Goal: Task Accomplishment & Management: Use online tool/utility

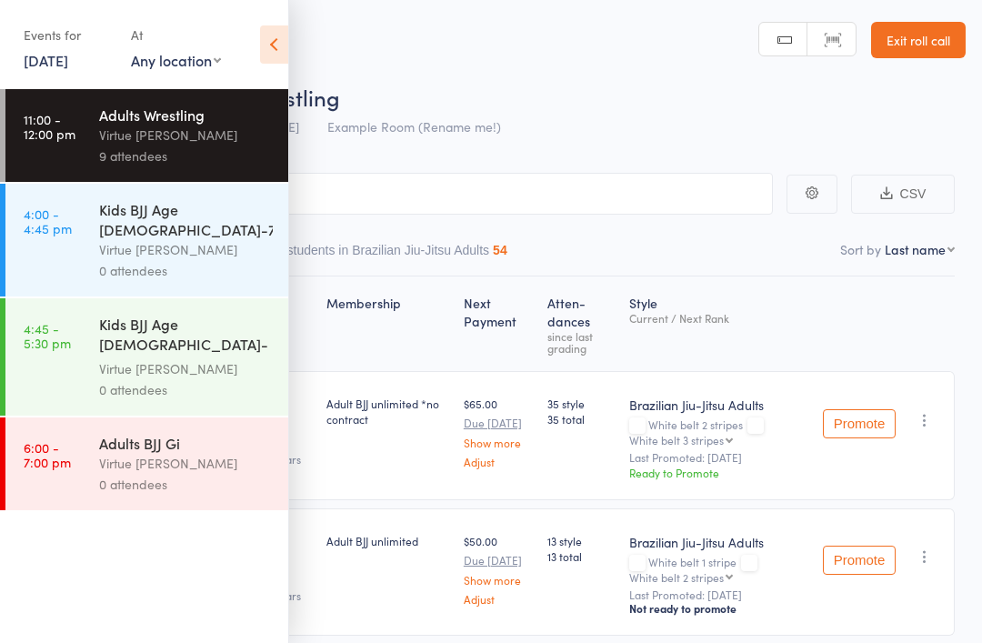
click at [112, 219] on div "Kids BJJ Age [DEMOGRAPHIC_DATA]-7yrs" at bounding box center [186, 219] width 174 height 40
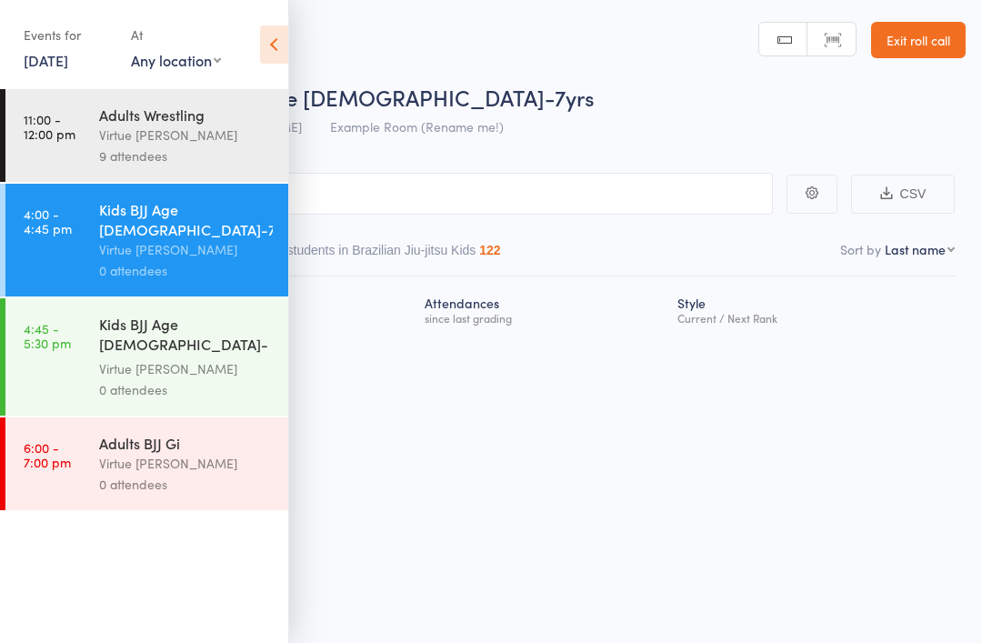
click at [270, 27] on icon at bounding box center [274, 44] width 28 height 38
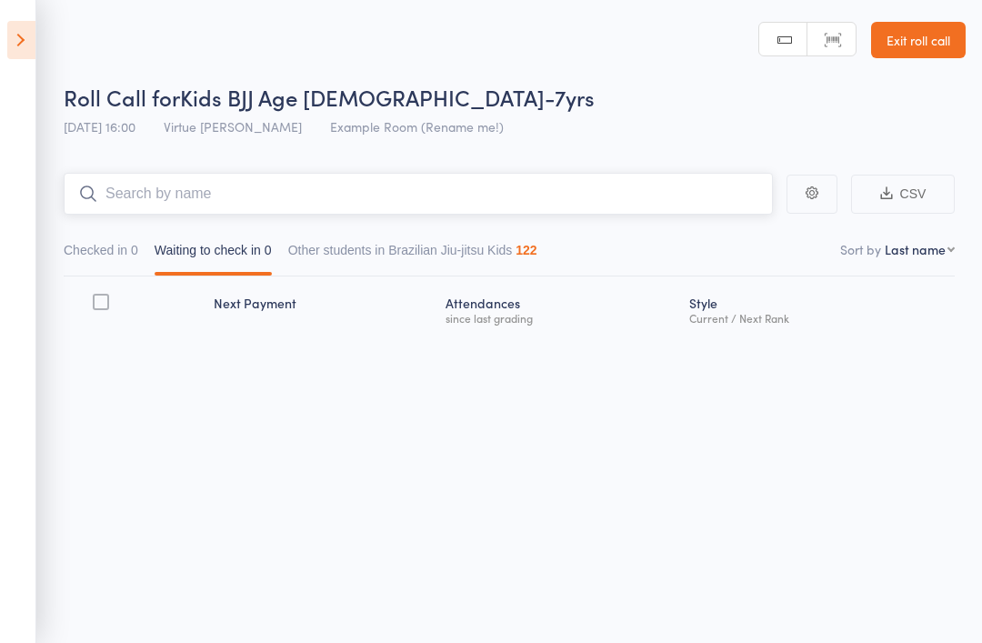
click at [215, 192] on input "search" at bounding box center [418, 194] width 709 height 42
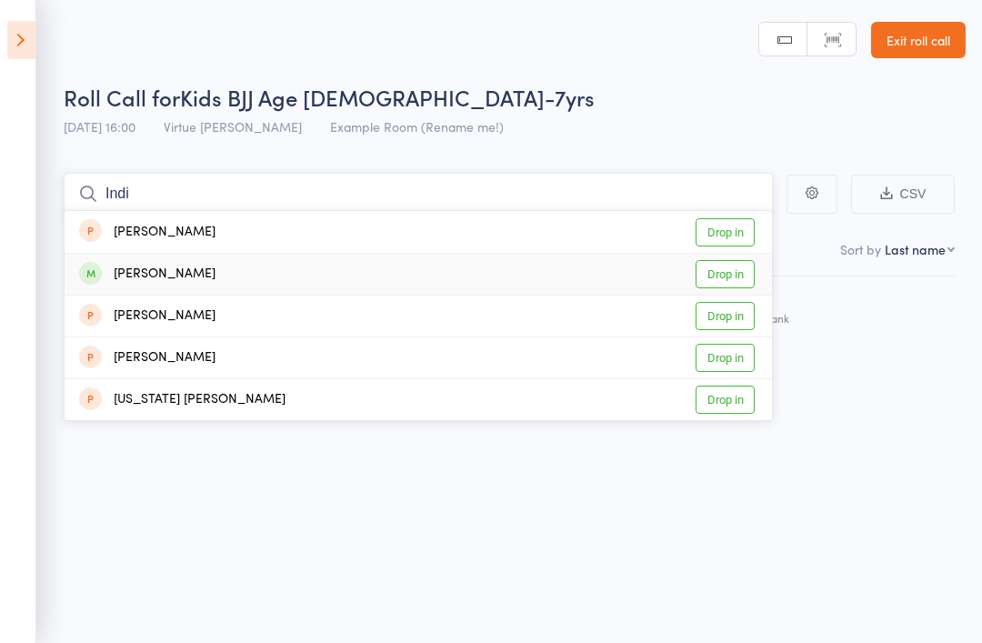
type input "Indi"
click at [127, 273] on div "Indi Borges" at bounding box center [147, 274] width 136 height 21
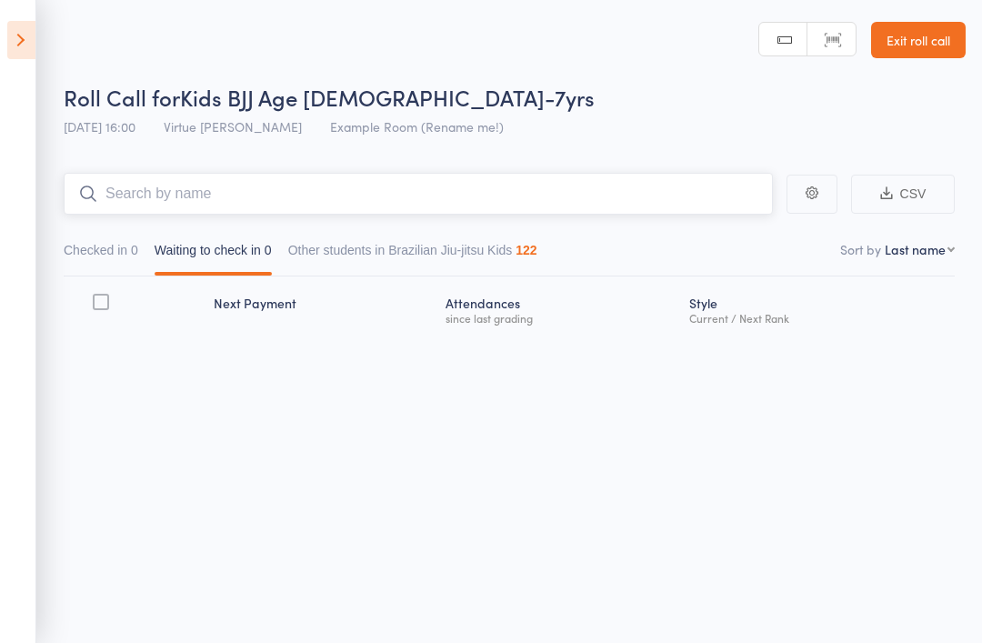
click at [141, 192] on input "search" at bounding box center [418, 194] width 709 height 42
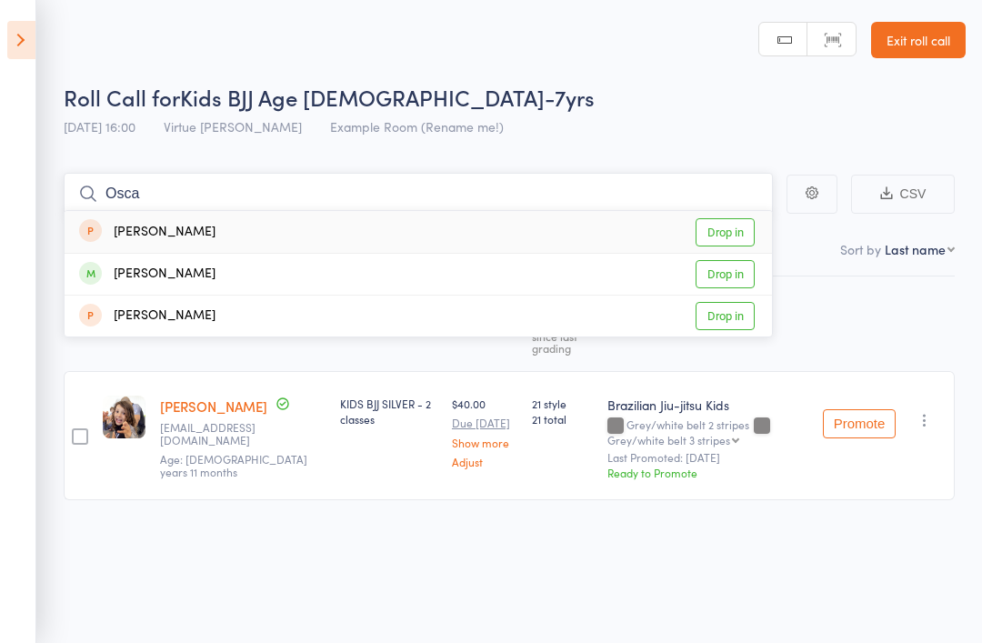
click at [145, 189] on input "Osca" at bounding box center [418, 194] width 709 height 42
type input "Oska"
click at [134, 272] on div "Oskar Simmons" at bounding box center [147, 274] width 136 height 21
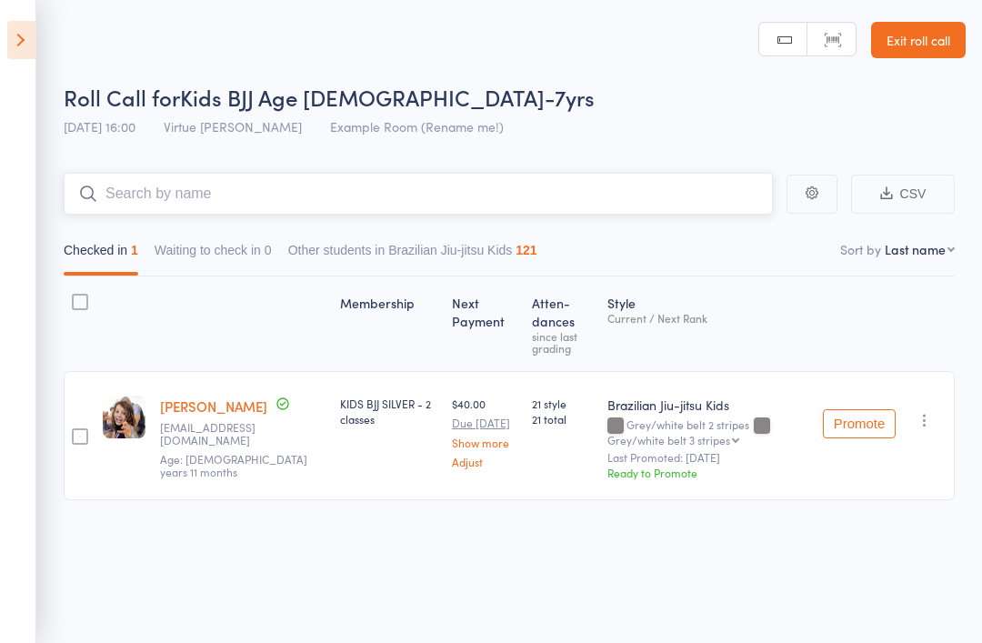
click at [138, 188] on input "search" at bounding box center [418, 194] width 709 height 42
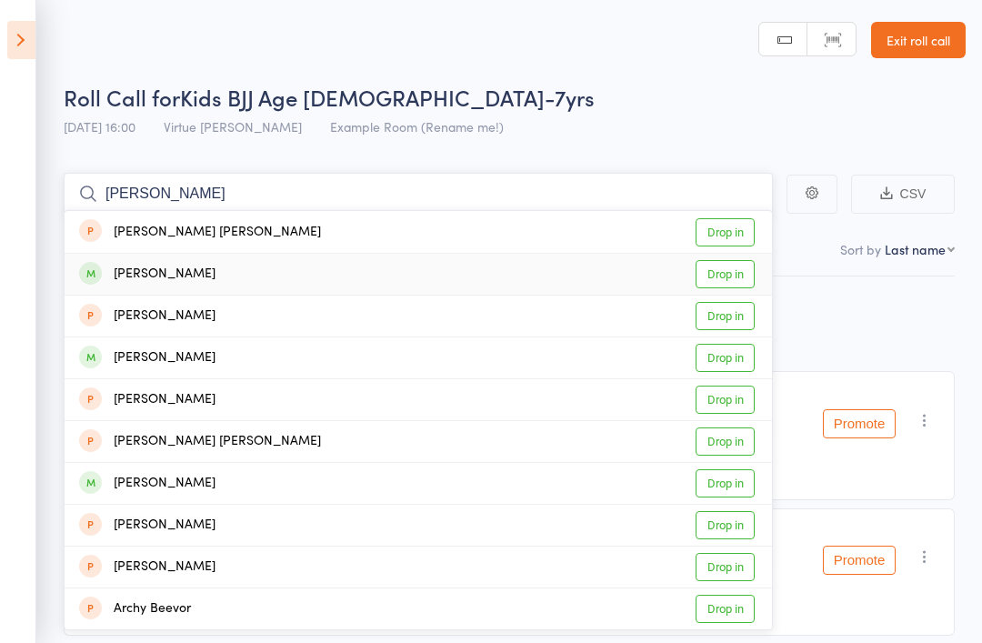
type input "Archer"
click at [136, 270] on div "[PERSON_NAME]" at bounding box center [147, 274] width 136 height 21
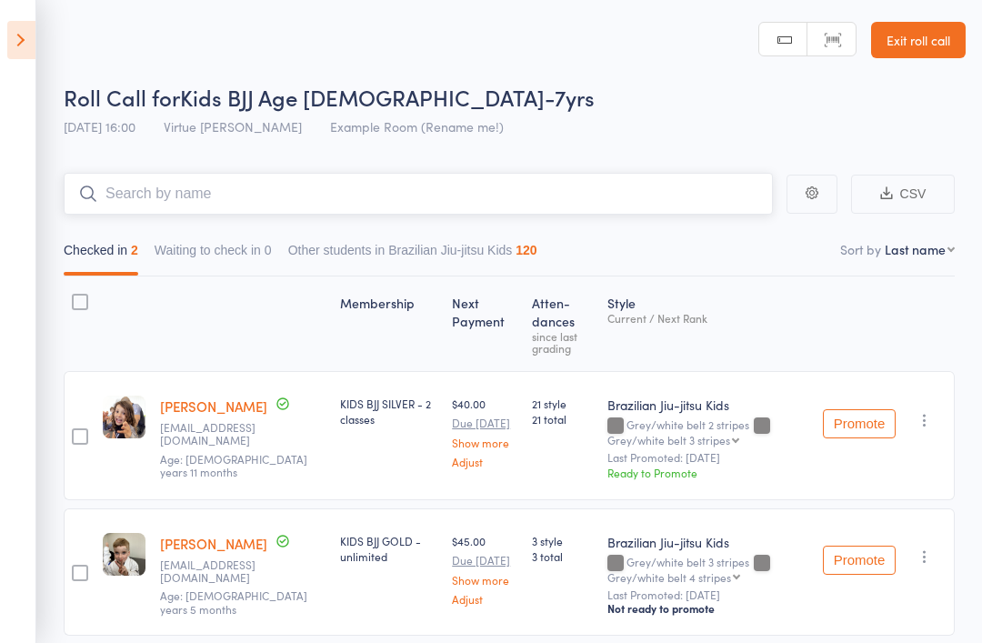
click at [146, 197] on input "search" at bounding box center [418, 194] width 709 height 42
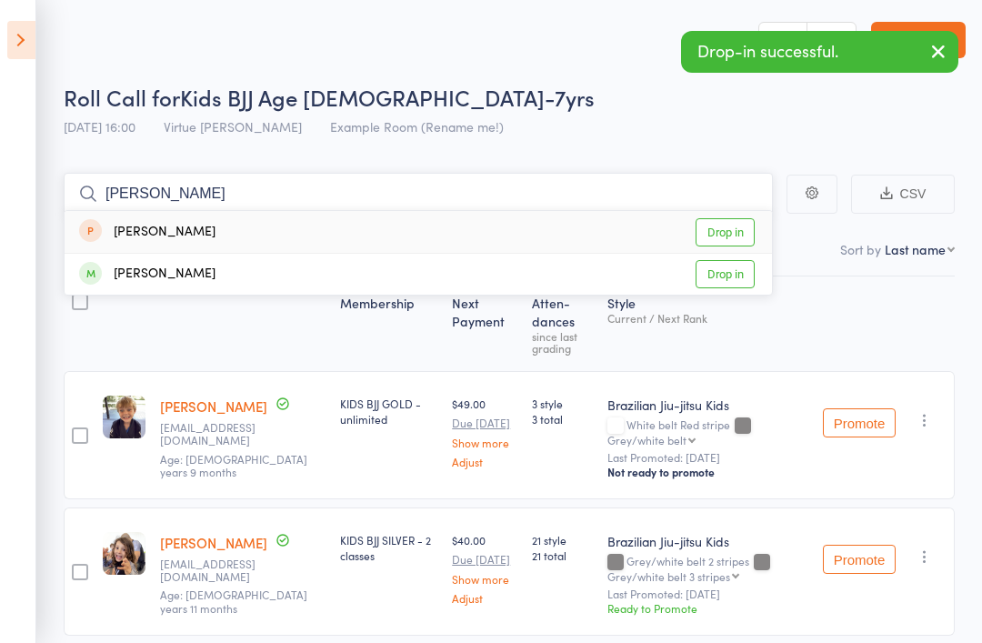
type input "Zev"
click at [130, 264] on div "Zev Phipps" at bounding box center [147, 274] width 136 height 21
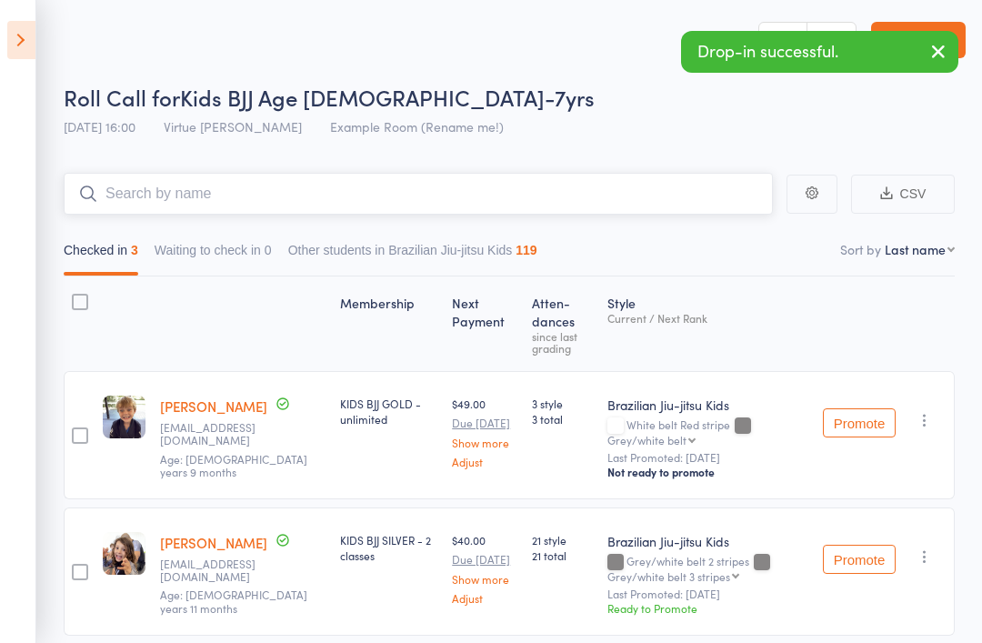
click at [152, 182] on input "search" at bounding box center [418, 194] width 709 height 42
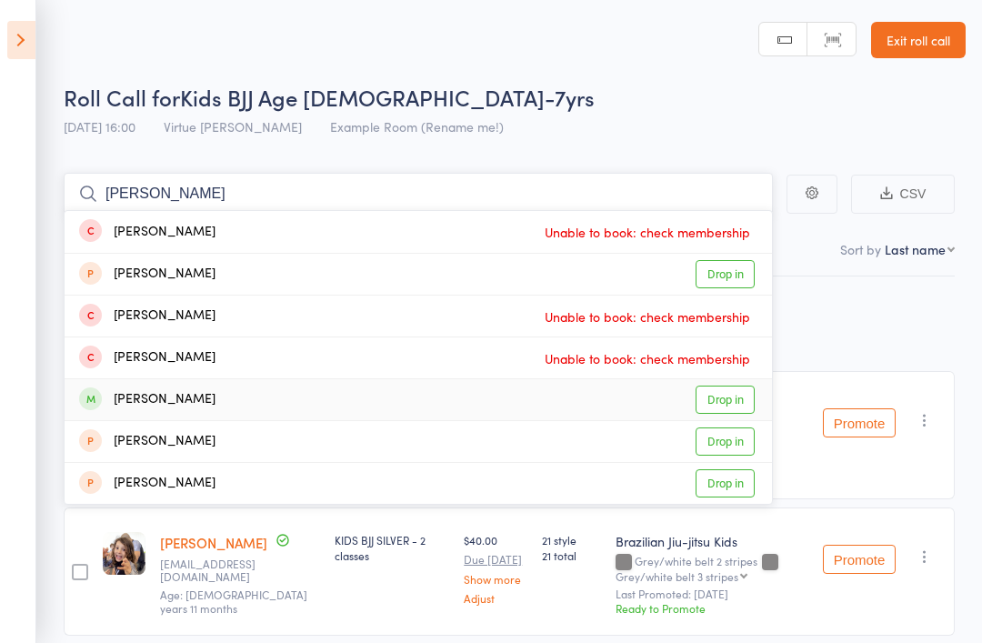
type input "Lenny"
click at [150, 396] on div "Lennox Gonen" at bounding box center [147, 399] width 136 height 21
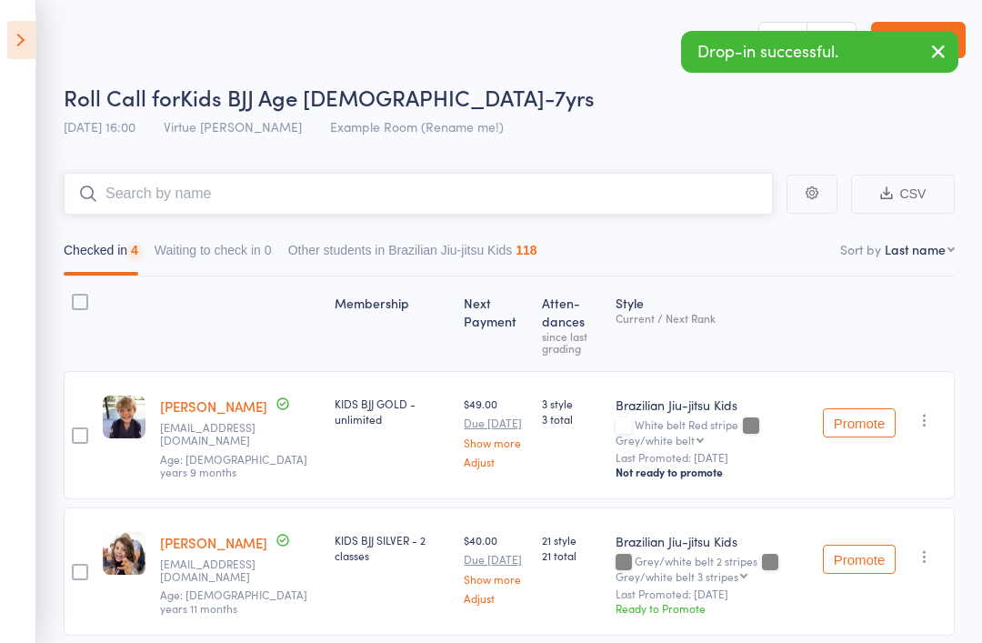
click at [154, 201] on input "search" at bounding box center [418, 194] width 709 height 42
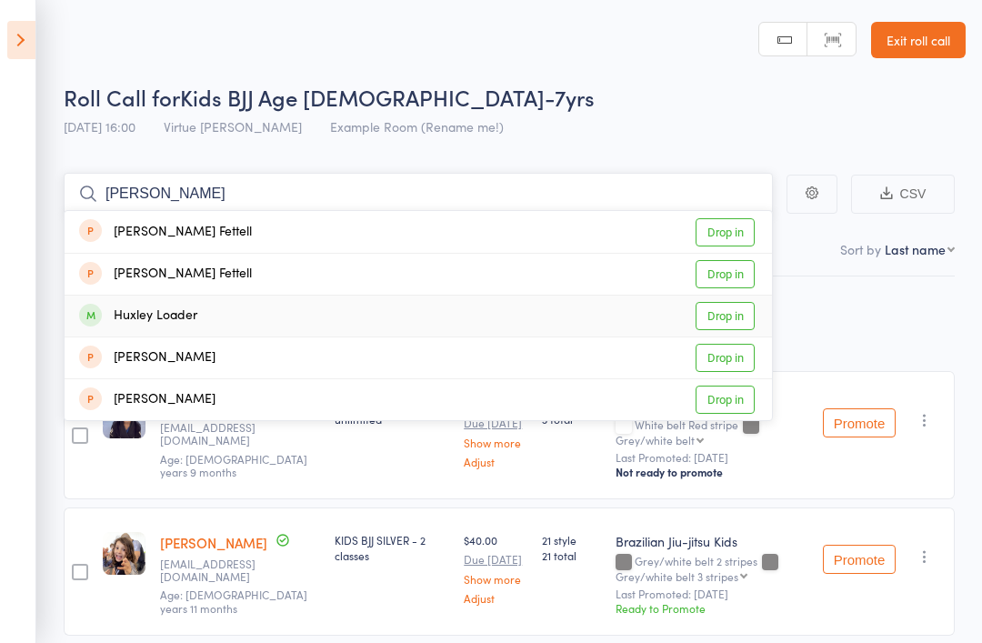
type input "Hux"
click at [137, 314] on div "Huxley Loader" at bounding box center [138, 316] width 118 height 21
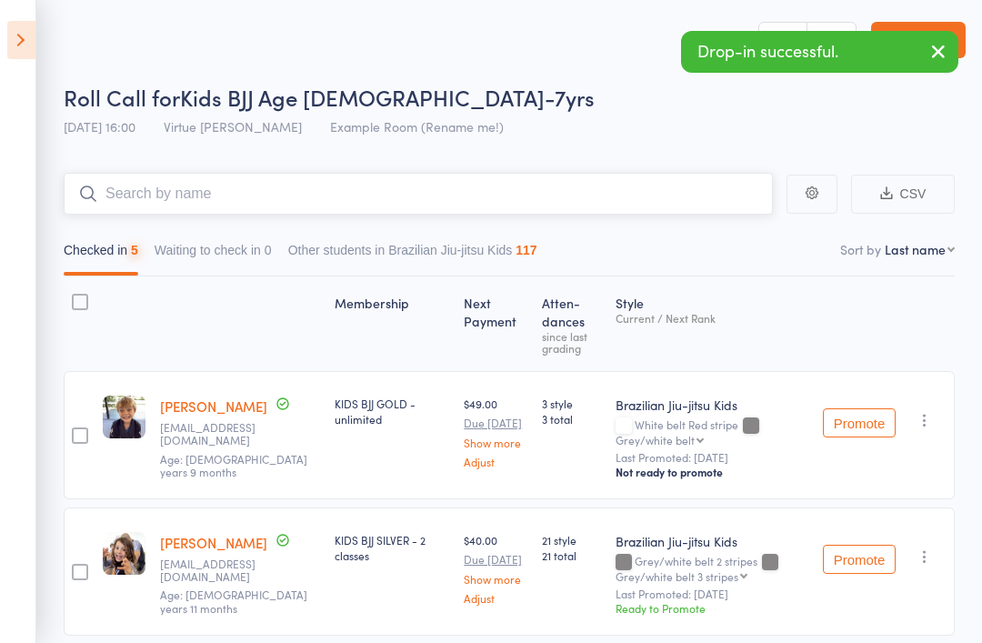
click at [159, 182] on input "search" at bounding box center [418, 194] width 709 height 42
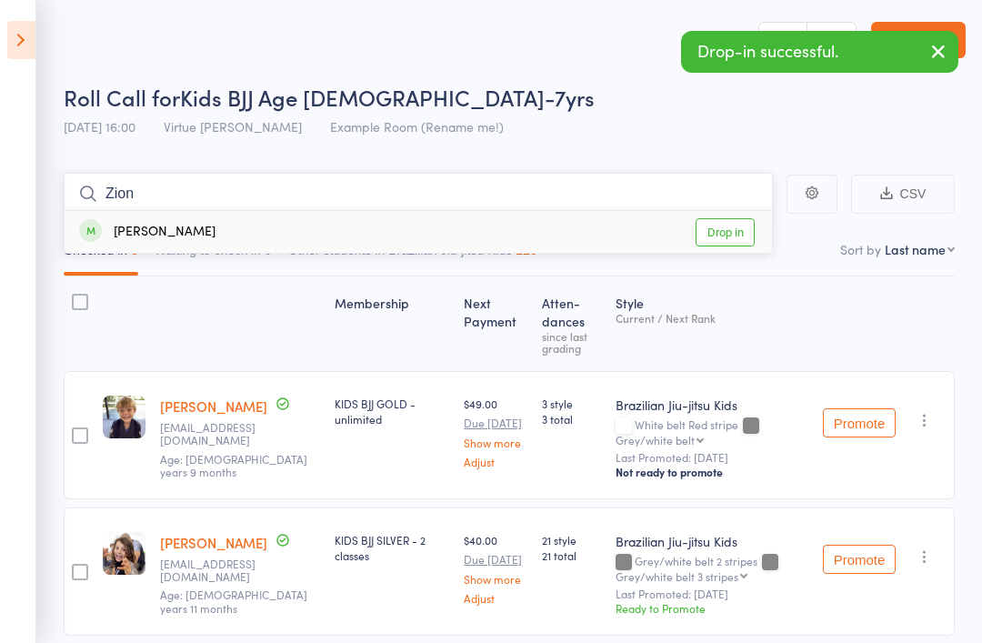
type input "Zion"
click at [173, 227] on div "Zion Matias Lima" at bounding box center [147, 232] width 136 height 21
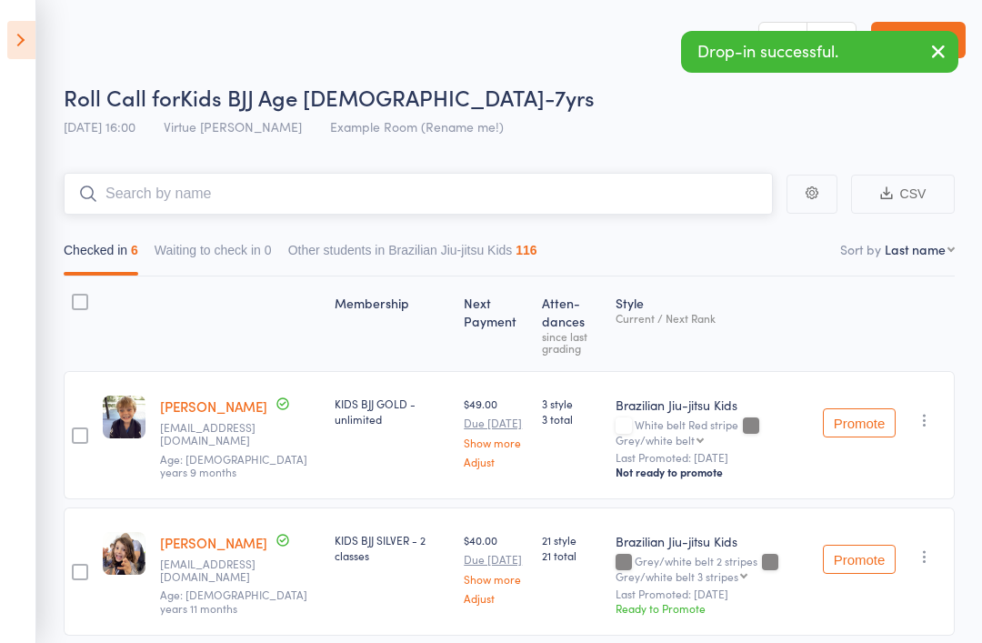
click at [148, 196] on input "search" at bounding box center [418, 194] width 709 height 42
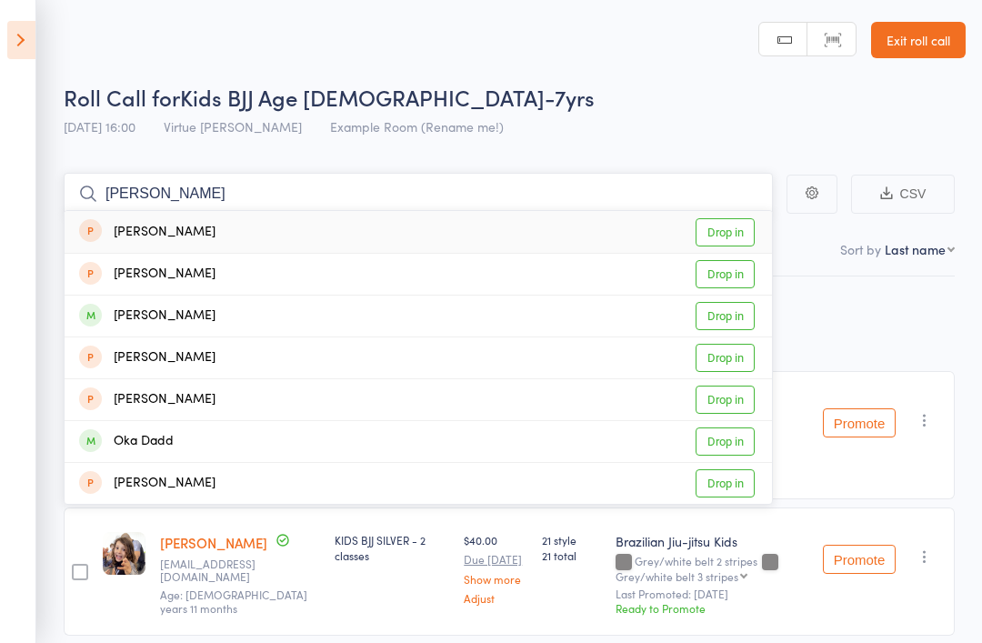
type input "Darcy"
click at [141, 312] on div "Darcy Manthey" at bounding box center [147, 316] width 136 height 21
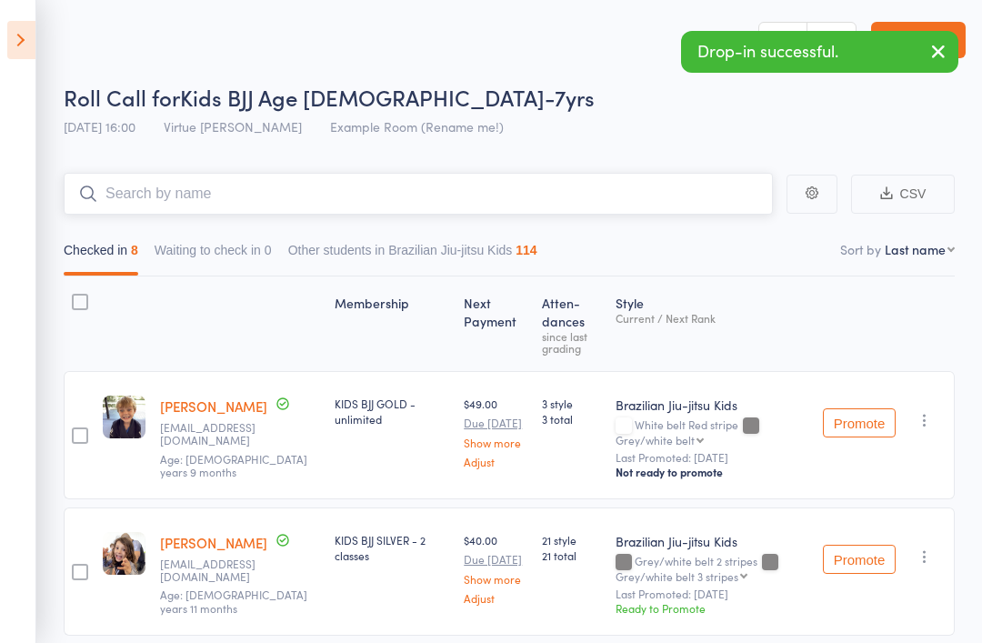
click at [156, 187] on input "search" at bounding box center [418, 194] width 709 height 42
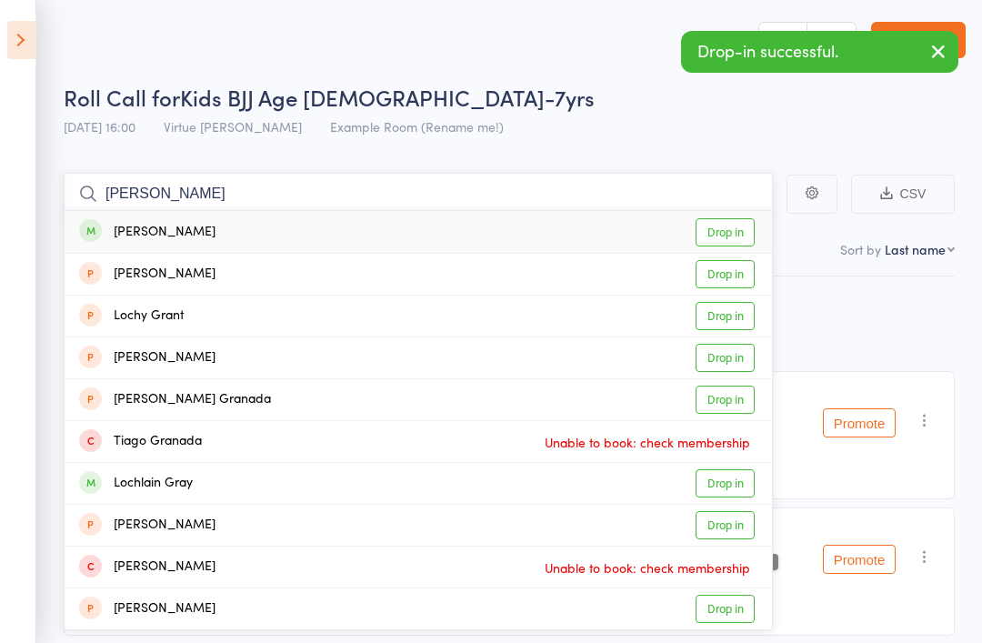
type input "Gracie"
click at [134, 231] on div "Gracie Hobbs" at bounding box center [147, 232] width 136 height 21
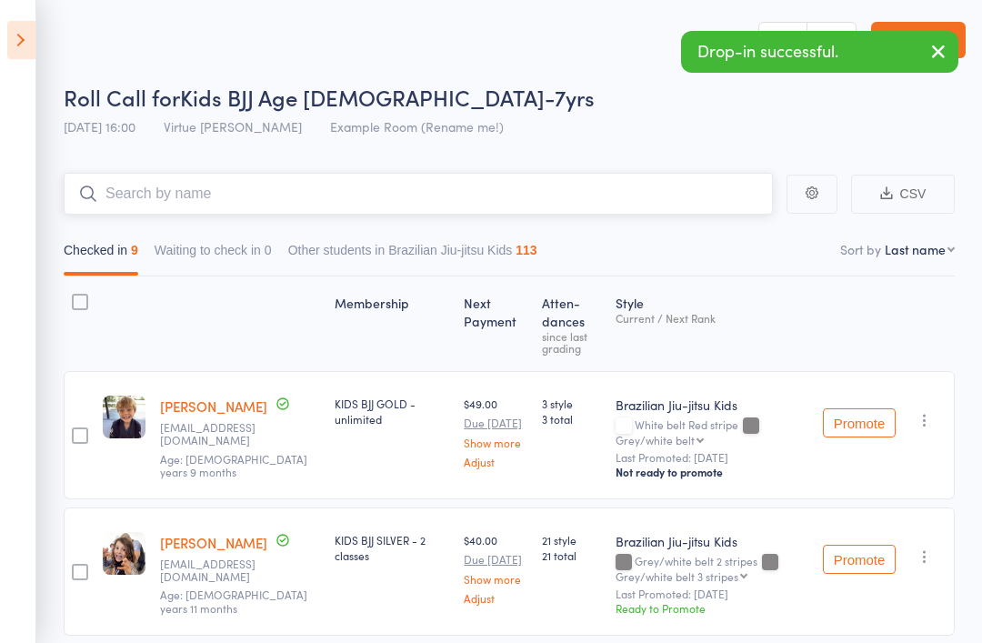
click at [175, 176] on input "search" at bounding box center [418, 194] width 709 height 42
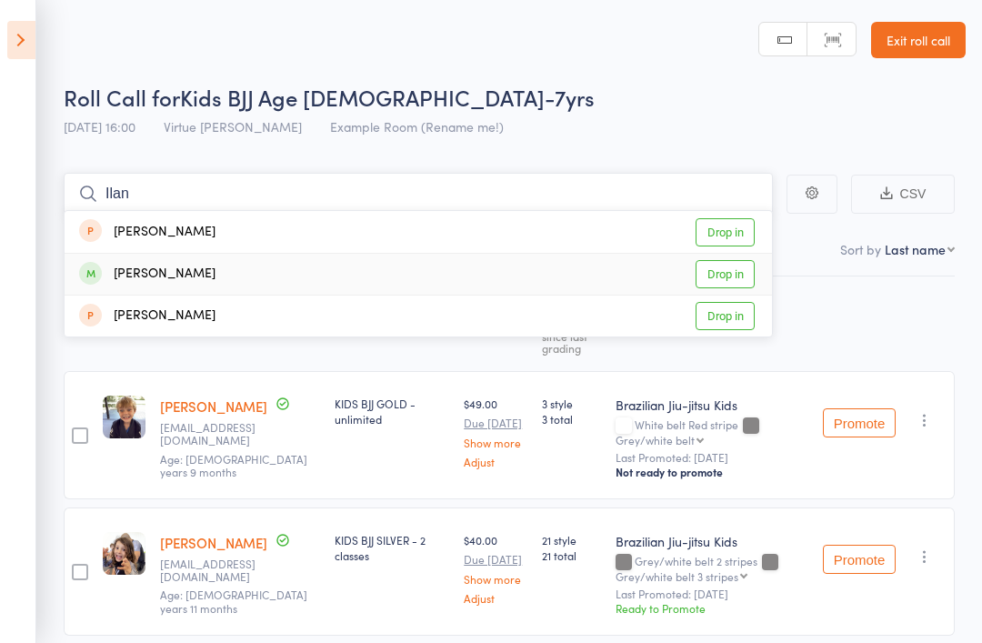
type input "Ilan"
click at [127, 263] on div "Ilan Vitkin Drop in" at bounding box center [418, 274] width 707 height 41
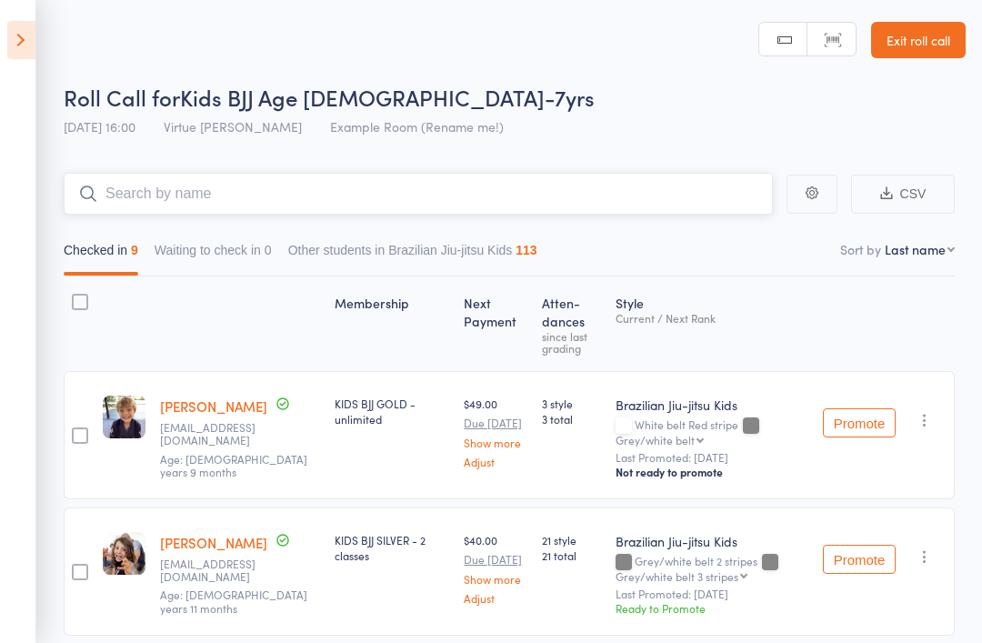
click at [144, 198] on input "search" at bounding box center [418, 194] width 709 height 42
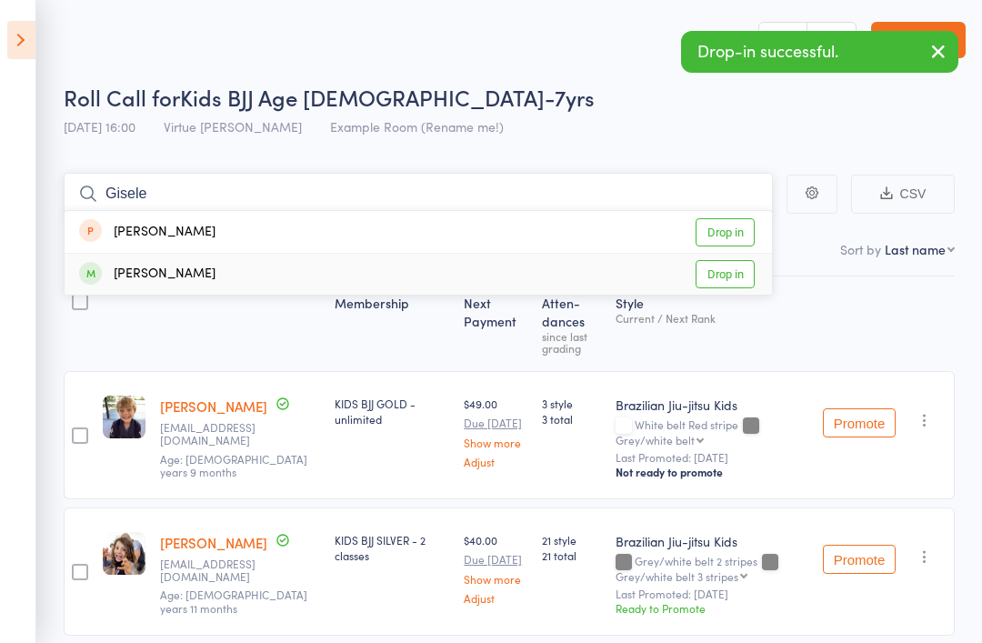
type input "Gisele"
click at [142, 269] on div "Gizelle Vitkin" at bounding box center [147, 274] width 136 height 21
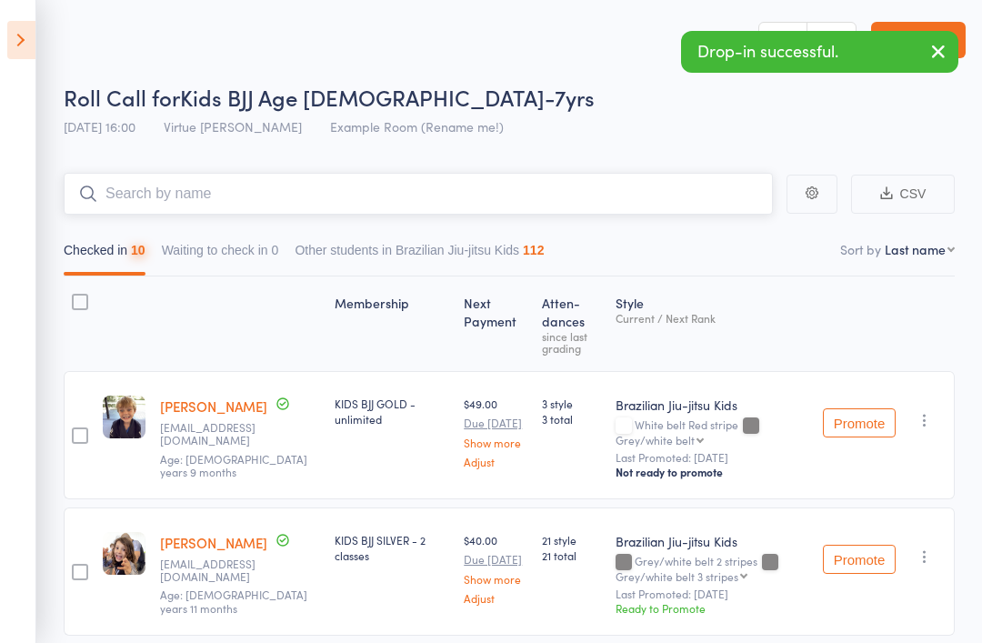
click at [138, 198] on input "search" at bounding box center [418, 194] width 709 height 42
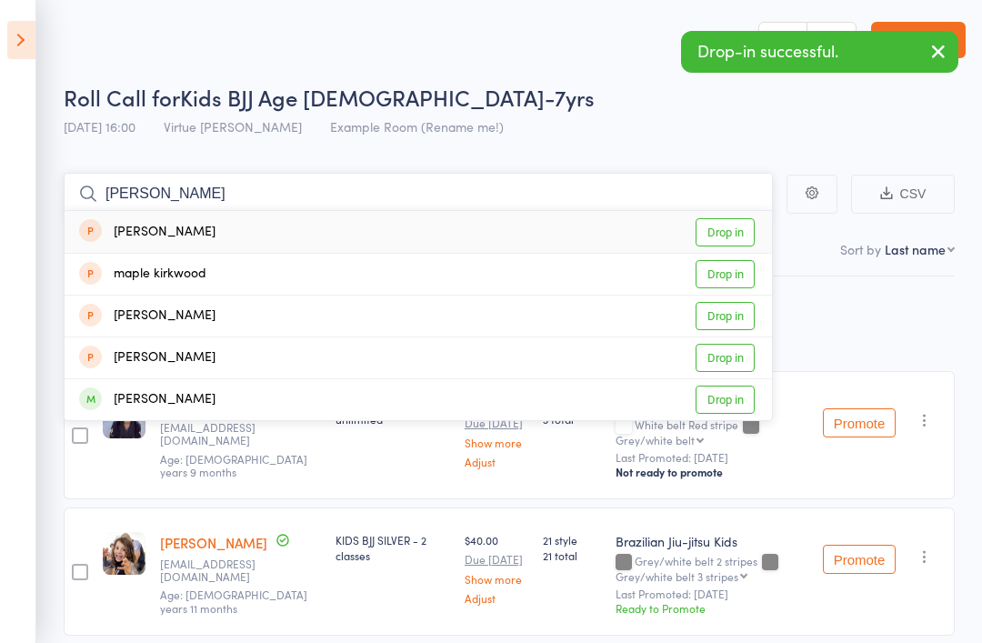
type input "Mable"
click at [132, 403] on div "Mabel Falkinder" at bounding box center [147, 399] width 136 height 21
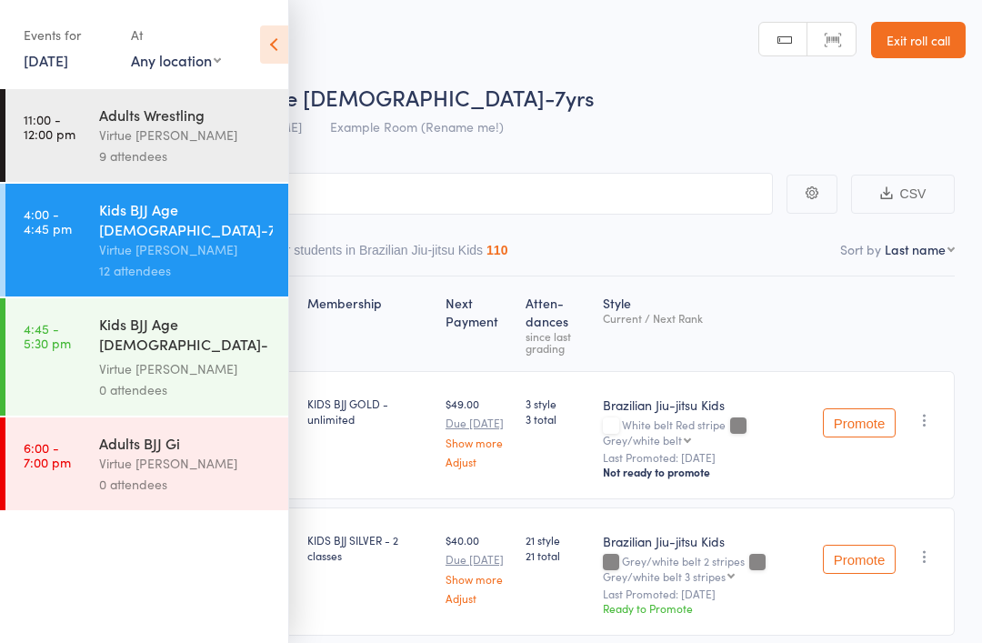
click at [122, 242] on div "Virtue [PERSON_NAME]" at bounding box center [186, 249] width 174 height 21
click at [266, 36] on icon at bounding box center [274, 44] width 28 height 38
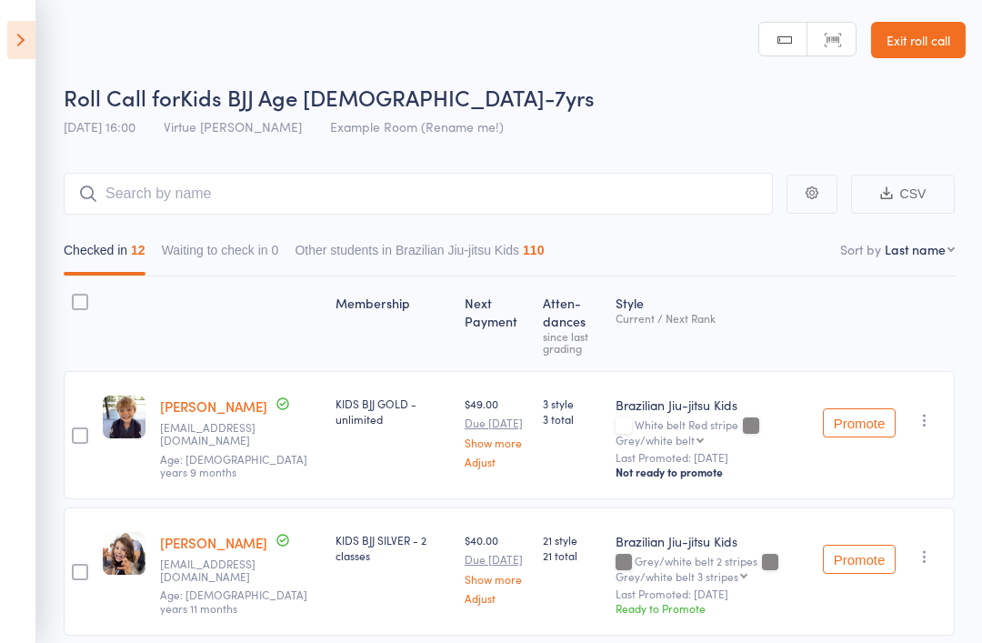
click at [942, 42] on link "Exit roll call" at bounding box center [918, 40] width 95 height 36
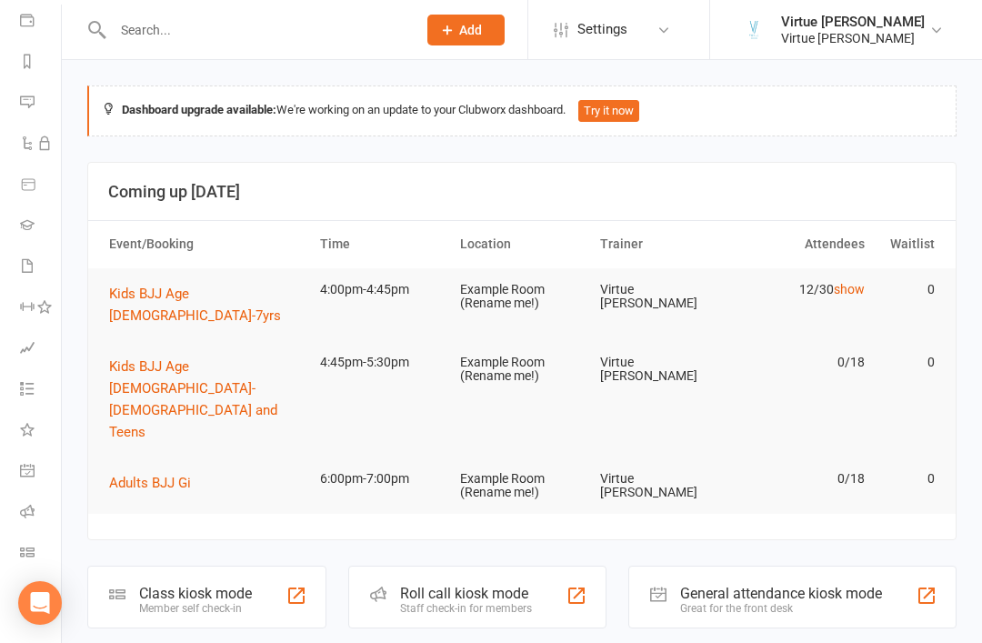
scroll to position [214, 2]
click at [30, 505] on icon at bounding box center [27, 511] width 15 height 15
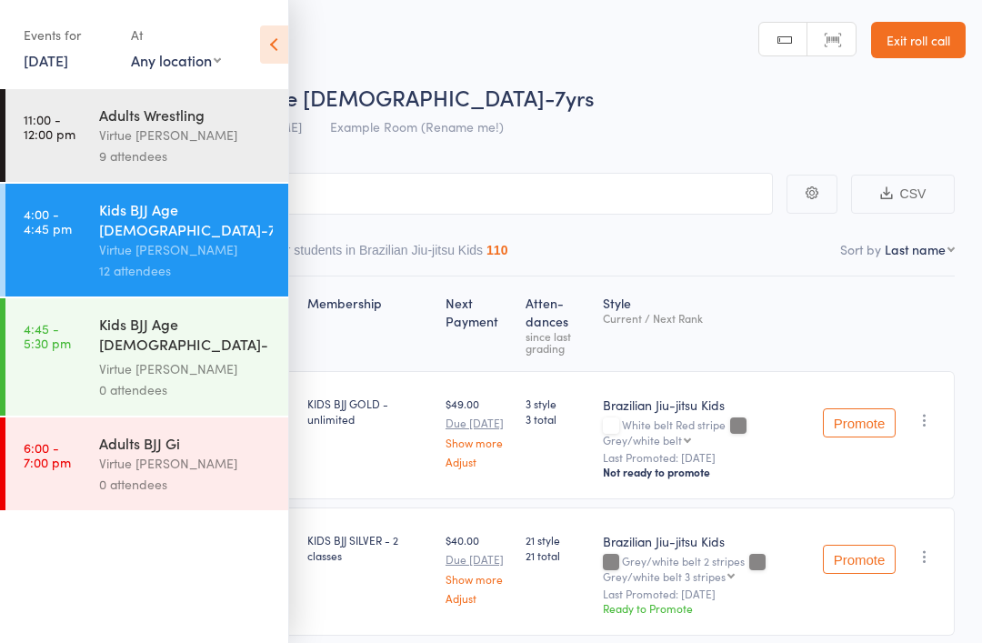
click at [283, 35] on icon at bounding box center [274, 44] width 28 height 38
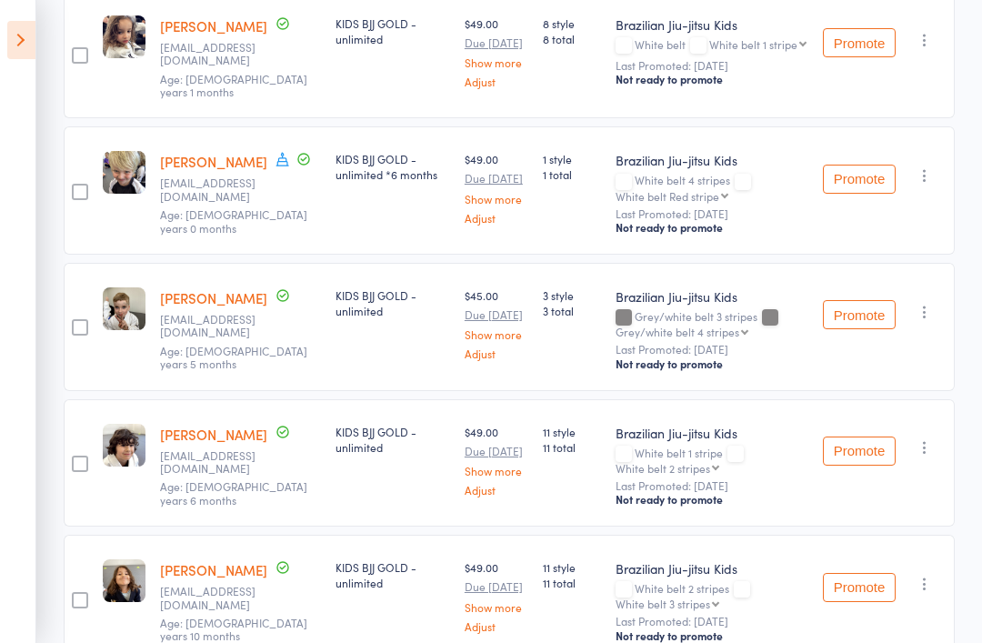
scroll to position [1378, 0]
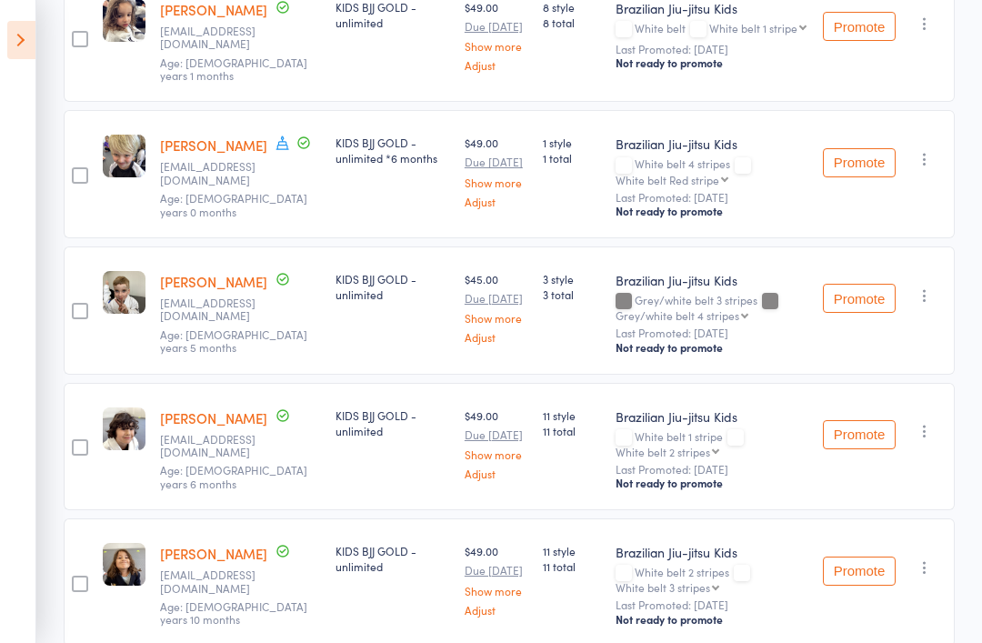
click at [8, 41] on icon at bounding box center [21, 40] width 28 height 38
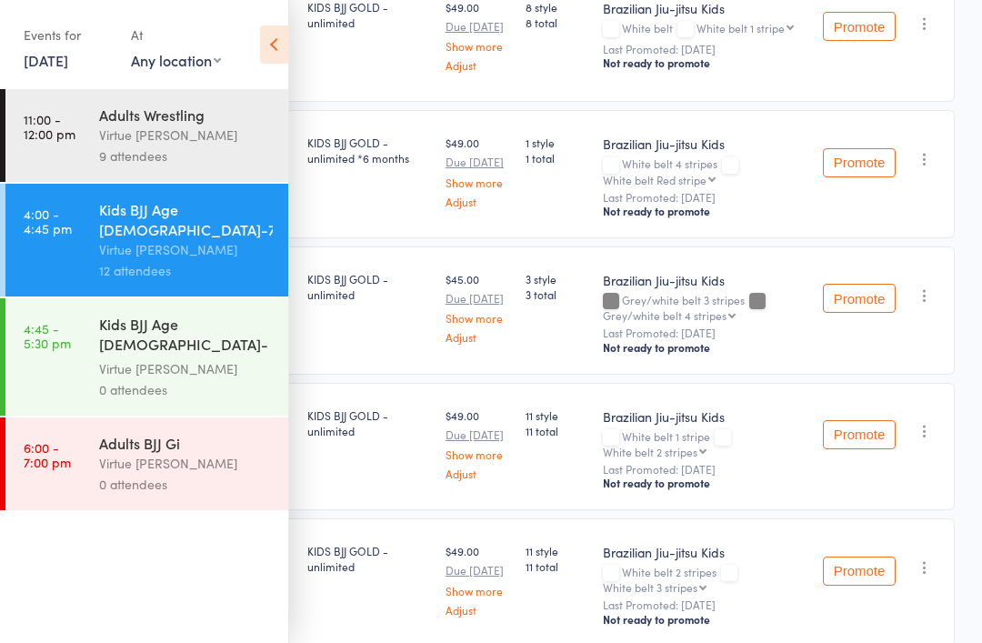
click at [147, 215] on div "Kids BJJ Age [DEMOGRAPHIC_DATA]-7yrs" at bounding box center [186, 219] width 174 height 40
click at [248, 54] on div "Events for 12 Sep, 2025 12 Sep, 2025 September 2025 Sun Mon Tue Wed Thu Fri Sat…" at bounding box center [144, 46] width 288 height 92
click at [265, 50] on icon at bounding box center [274, 44] width 28 height 38
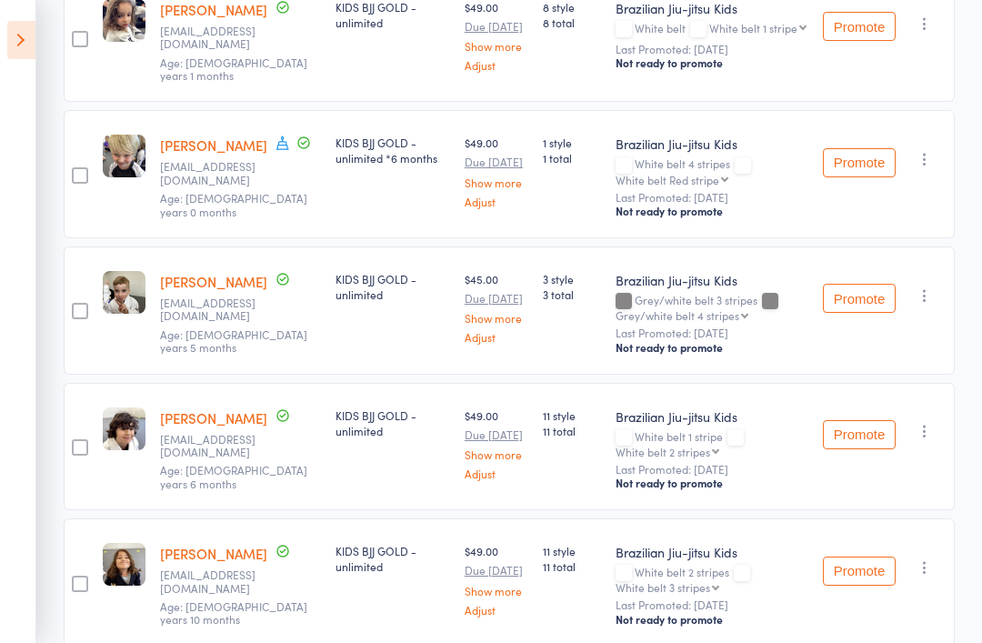
click at [13, 32] on icon at bounding box center [21, 40] width 28 height 38
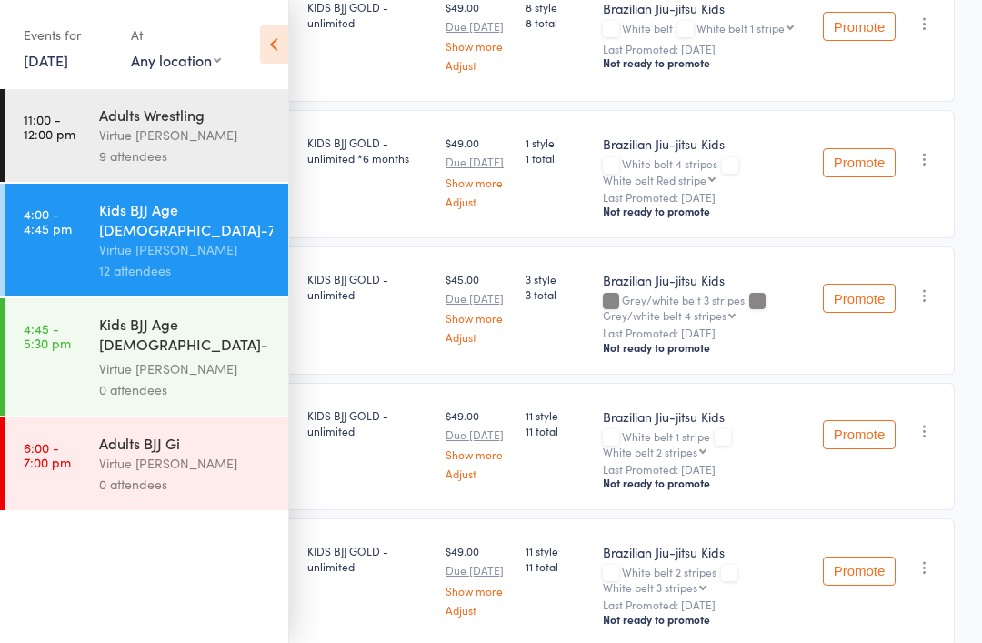
click at [113, 358] on div "Virtue [PERSON_NAME]" at bounding box center [186, 368] width 174 height 21
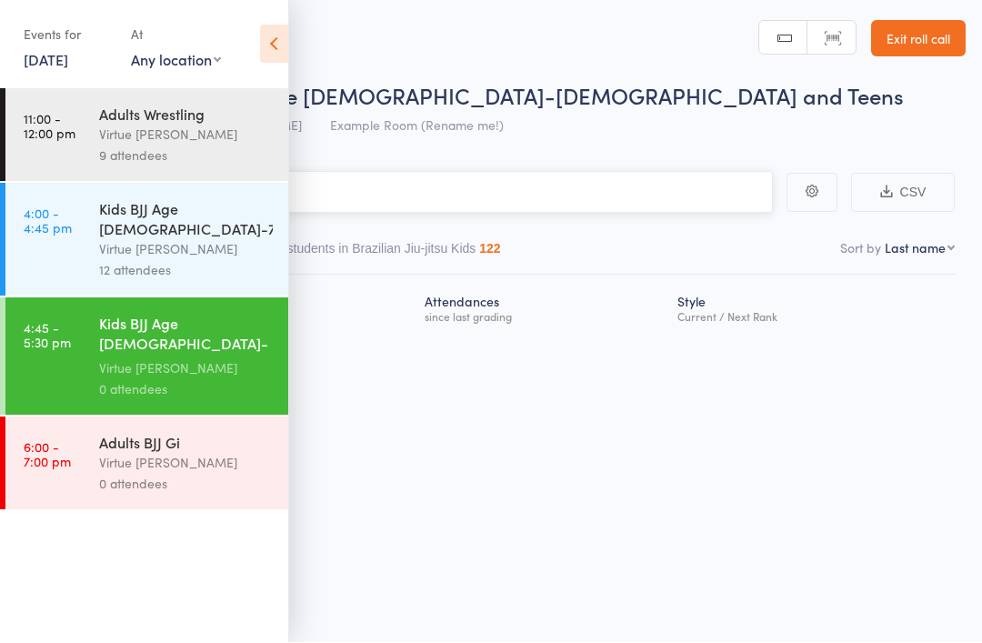
scroll to position [13, 0]
click at [275, 40] on icon at bounding box center [274, 44] width 28 height 38
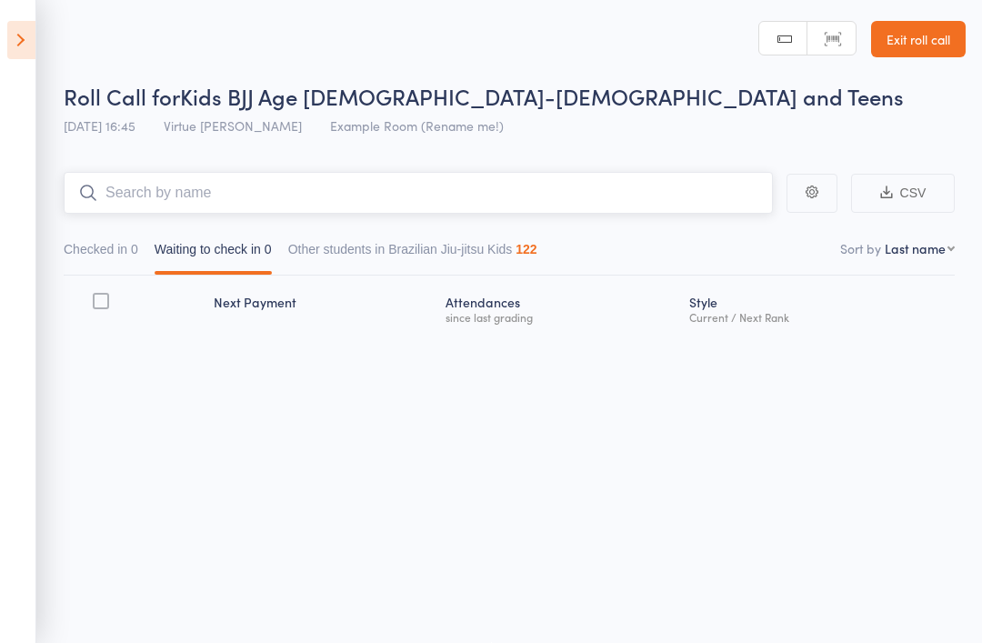
click at [177, 187] on input "search" at bounding box center [418, 193] width 709 height 42
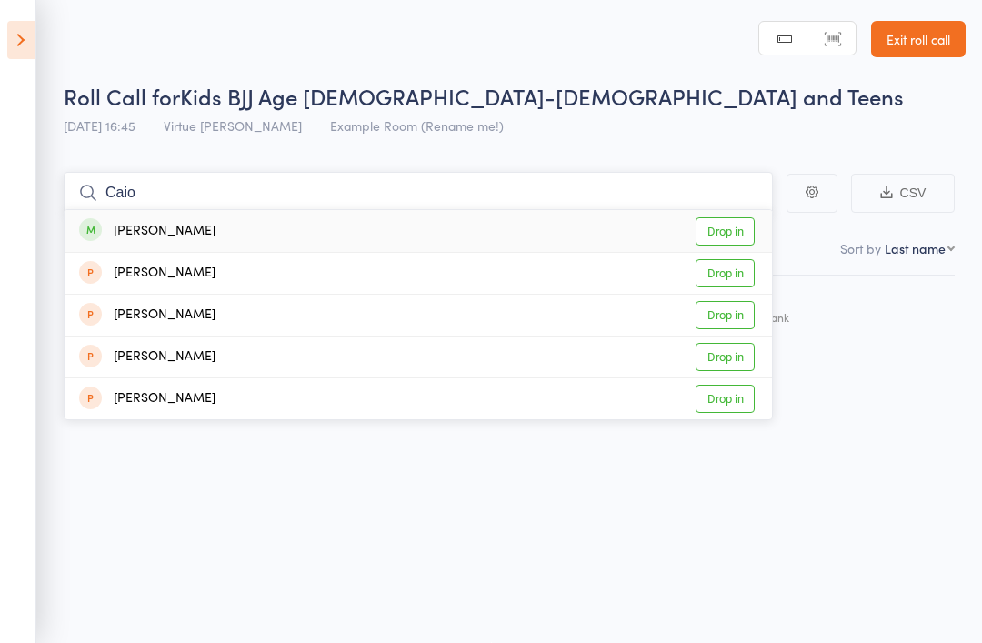
type input "Caio"
click at [124, 221] on div "[PERSON_NAME]" at bounding box center [147, 231] width 136 height 21
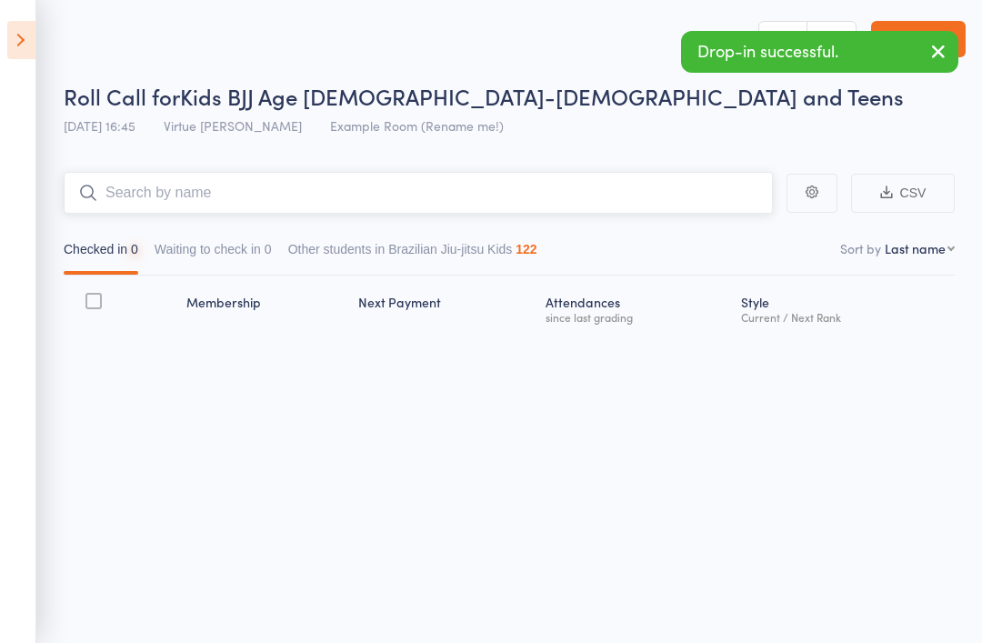
click at [133, 178] on input "search" at bounding box center [418, 193] width 709 height 42
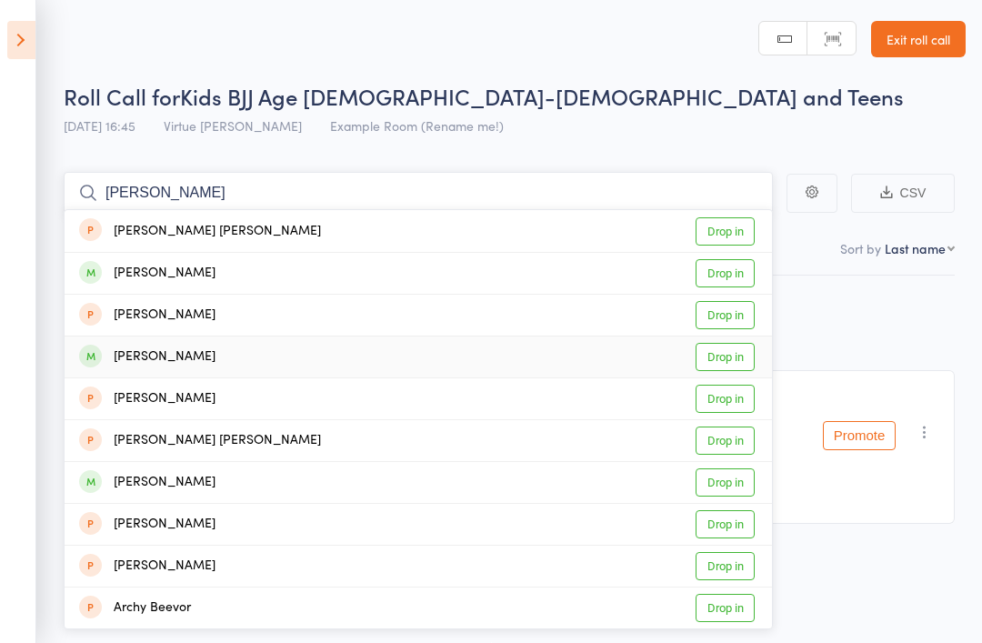
type input "Archer"
click at [245, 337] on div "Archer Windle Drop in" at bounding box center [418, 356] width 707 height 41
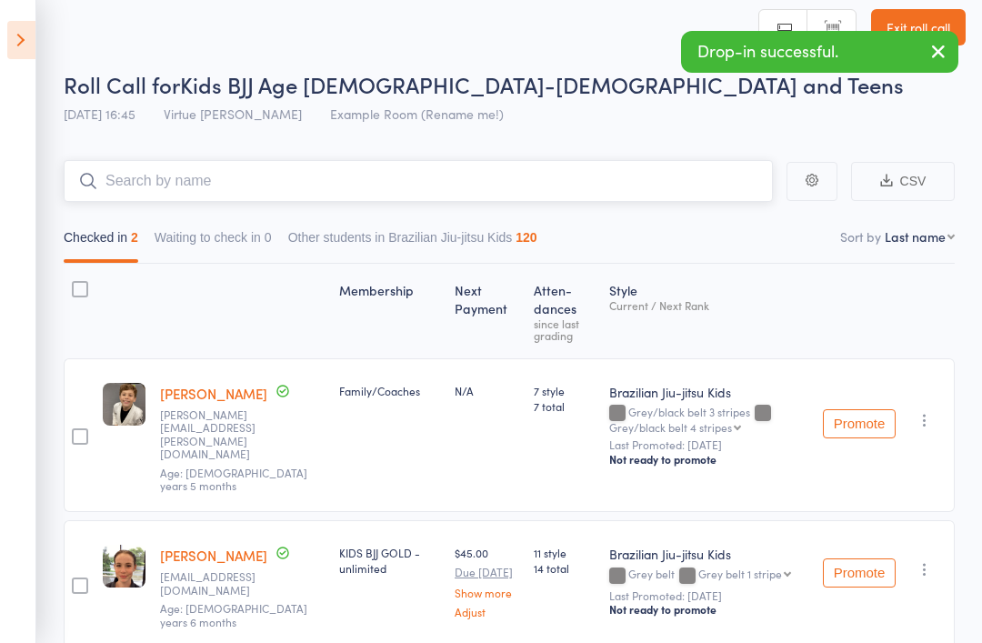
click at [165, 173] on input "search" at bounding box center [418, 181] width 709 height 42
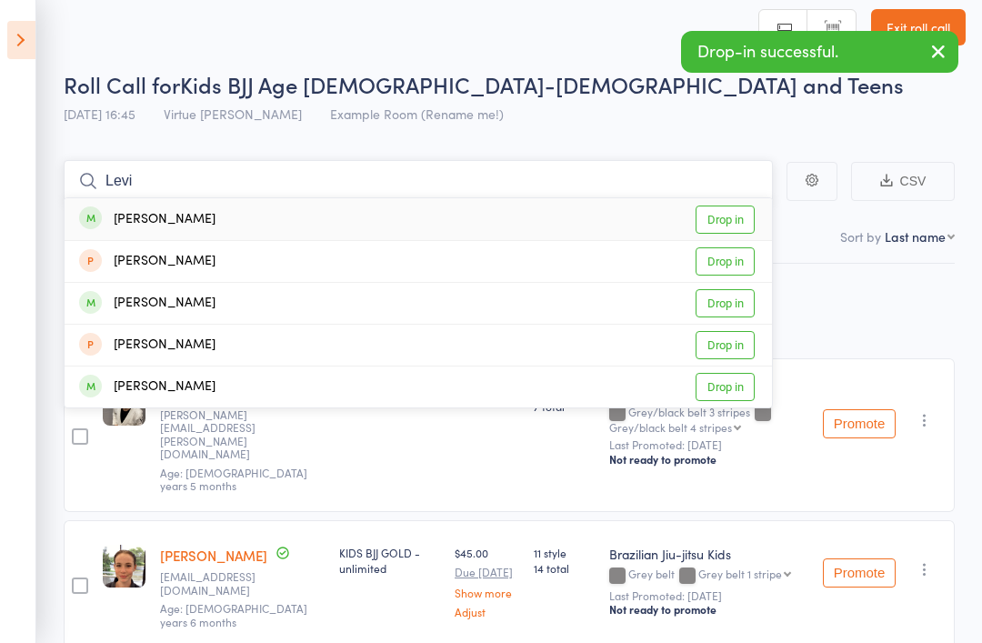
type input "Levi"
click at [261, 211] on div "Levi Loader Drop in" at bounding box center [418, 219] width 707 height 42
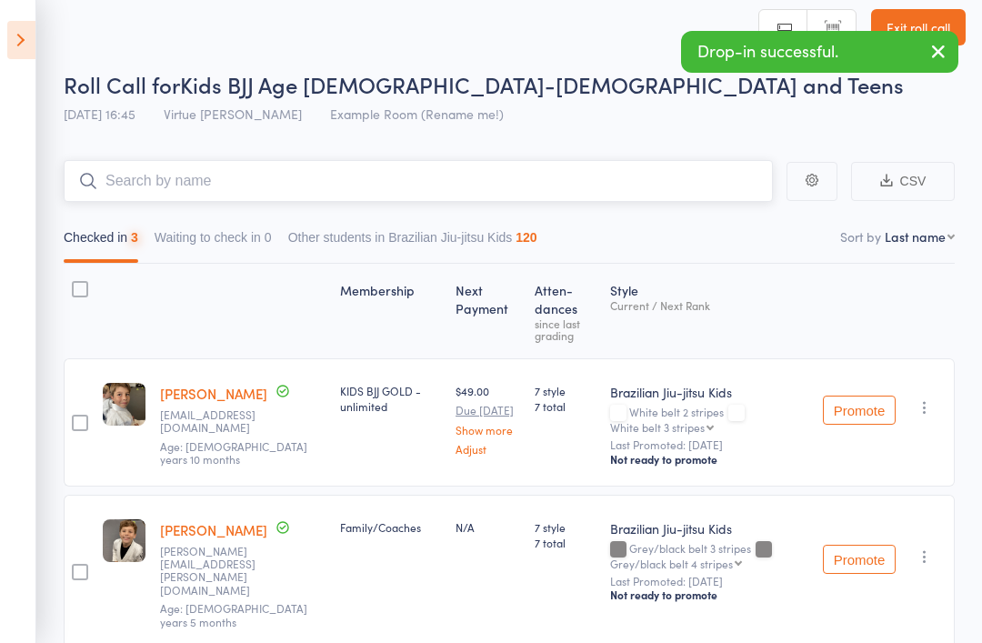
click at [590, 178] on input "search" at bounding box center [418, 181] width 709 height 42
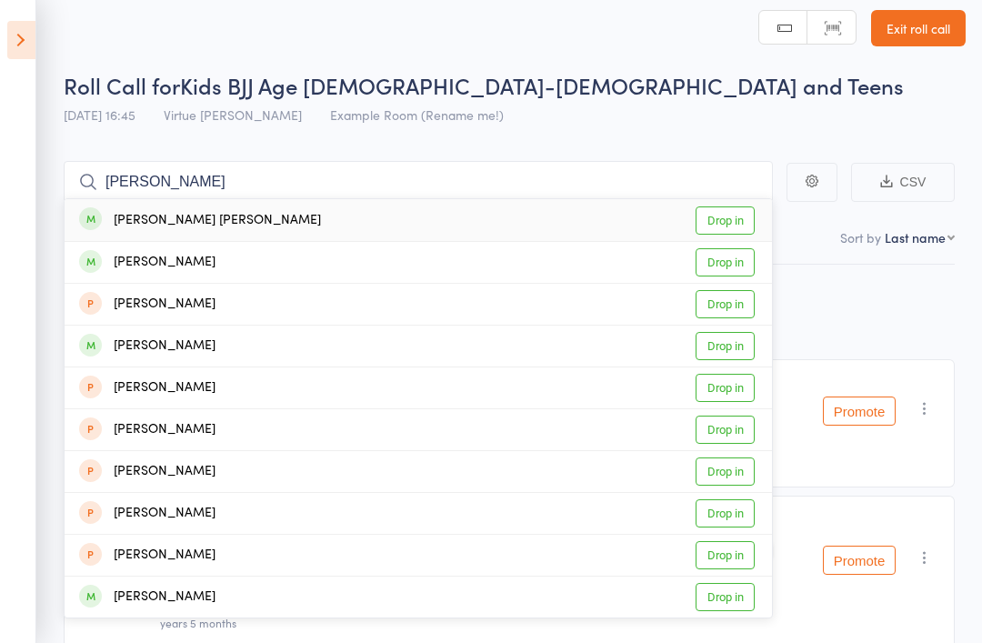
scroll to position [9, 0]
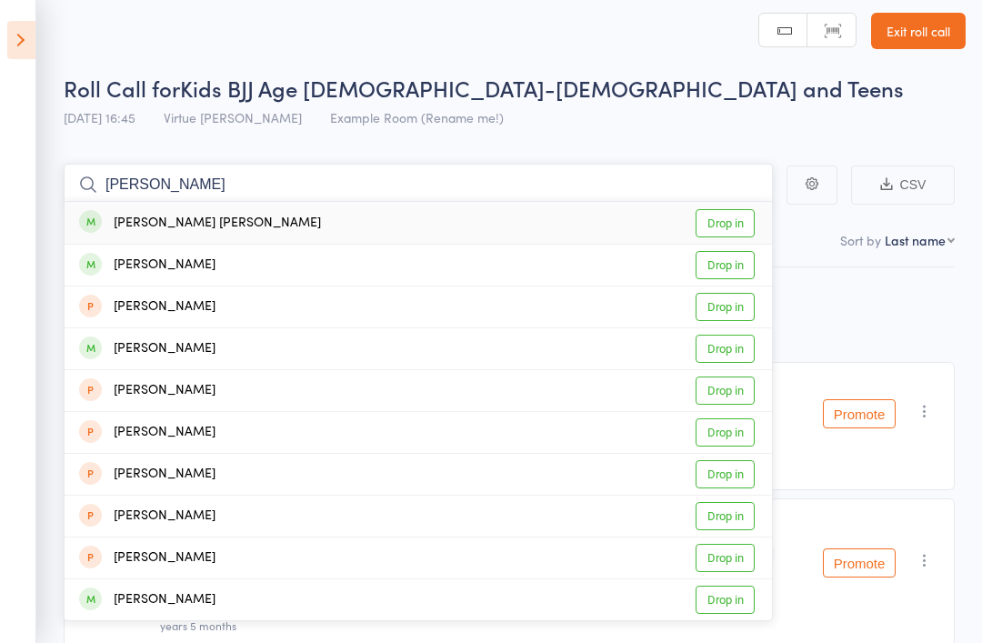
type input "Jackson"
click at [161, 215] on div "[PERSON_NAME] [PERSON_NAME]" at bounding box center [200, 223] width 242 height 21
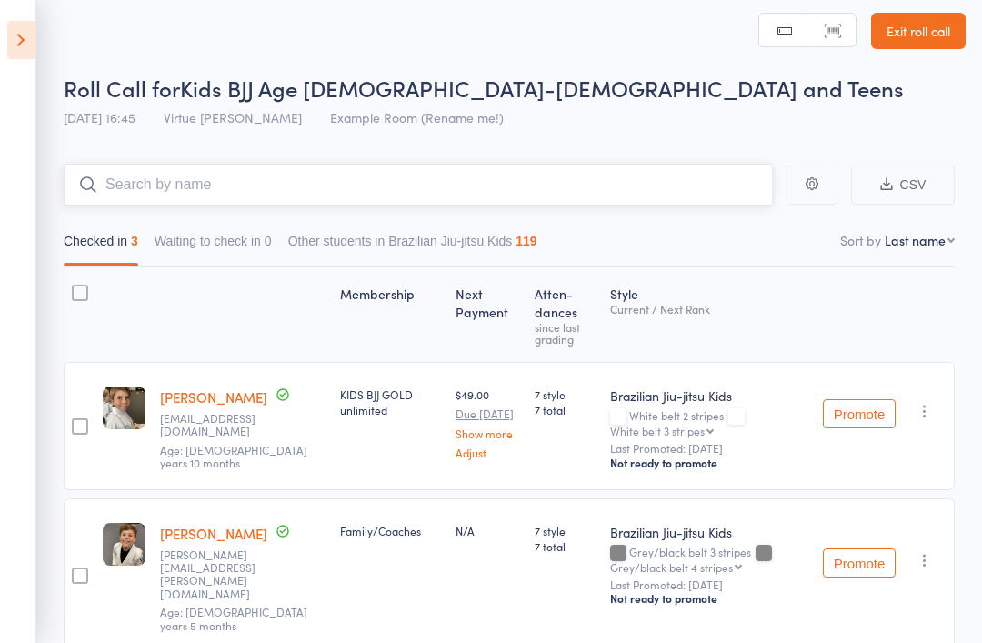
click at [161, 187] on input "search" at bounding box center [418, 185] width 709 height 42
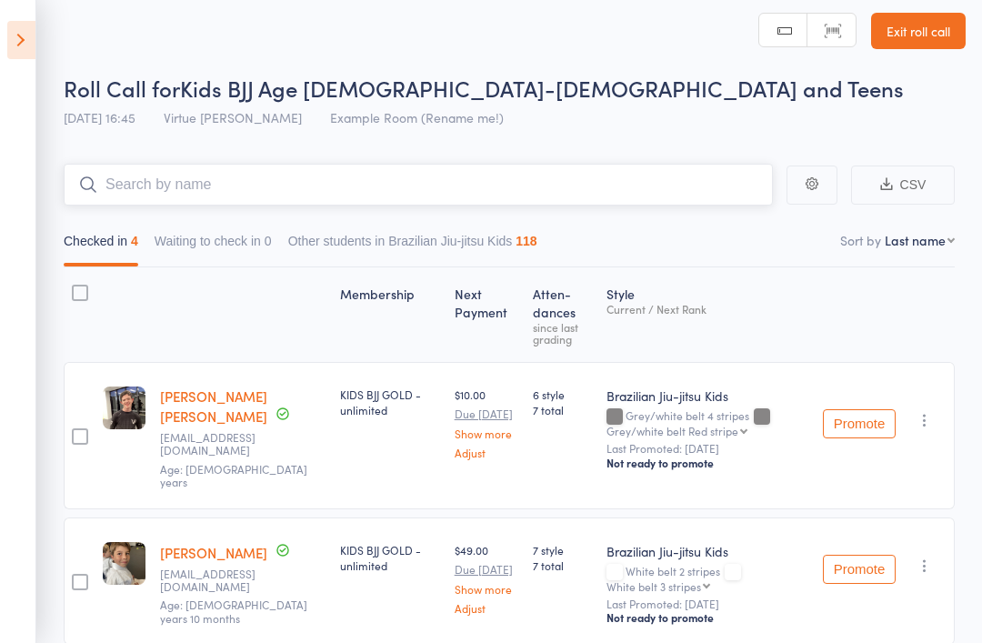
type input "L"
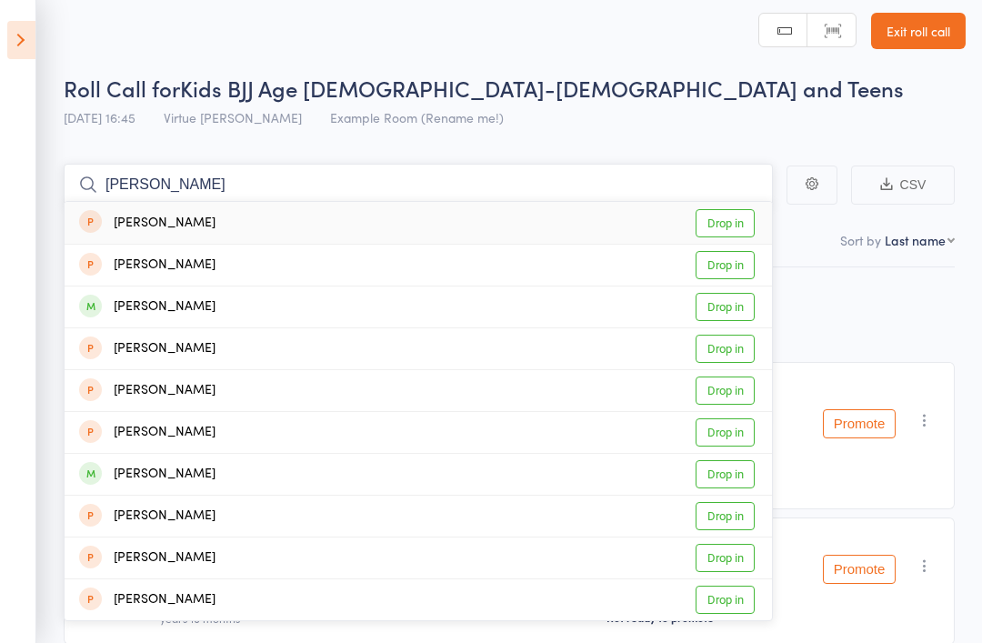
type input "Eli"
click at [137, 303] on div "[PERSON_NAME]" at bounding box center [147, 306] width 136 height 21
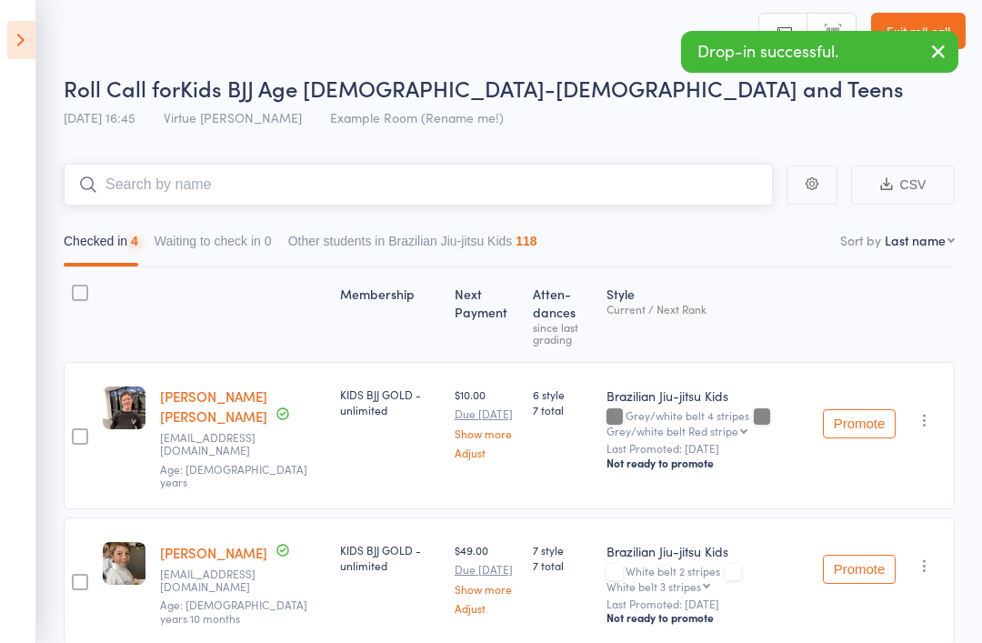
click at [165, 189] on input "search" at bounding box center [418, 185] width 709 height 42
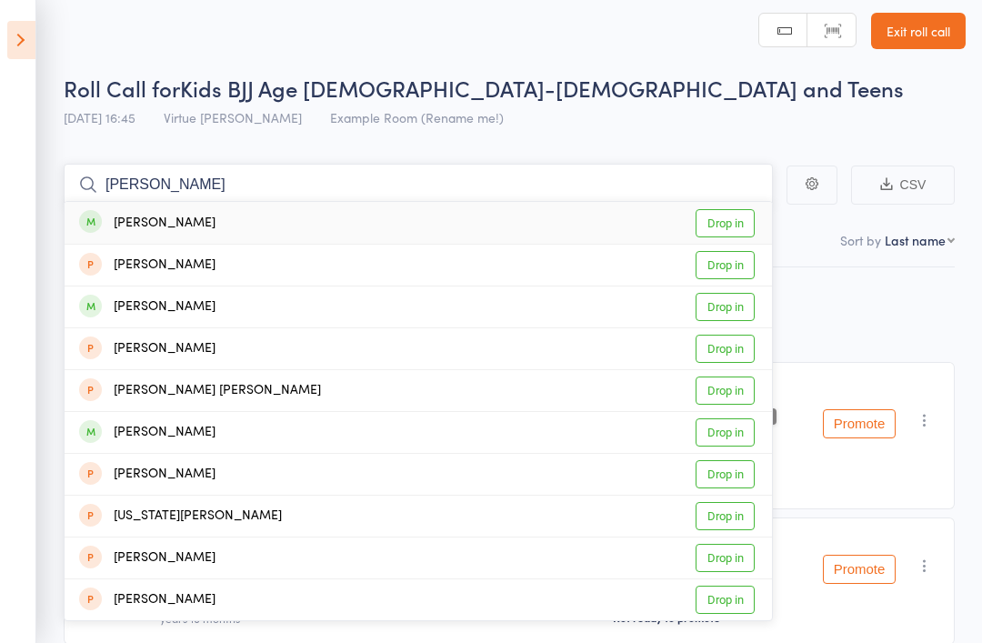
type input "Asher"
click at [161, 225] on div "[PERSON_NAME]" at bounding box center [147, 223] width 136 height 21
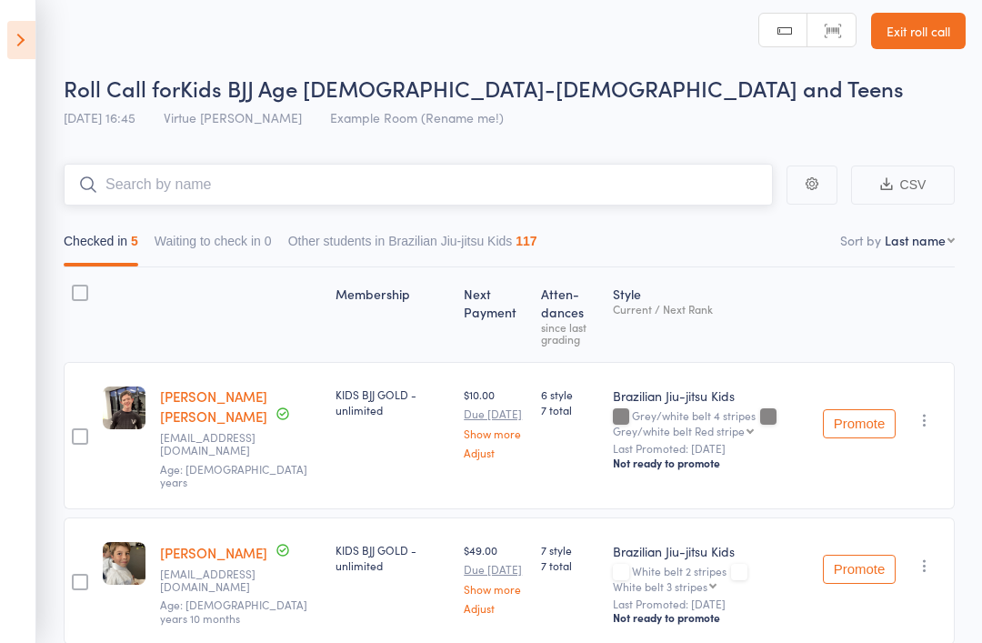
click at [161, 191] on input "search" at bounding box center [418, 185] width 709 height 42
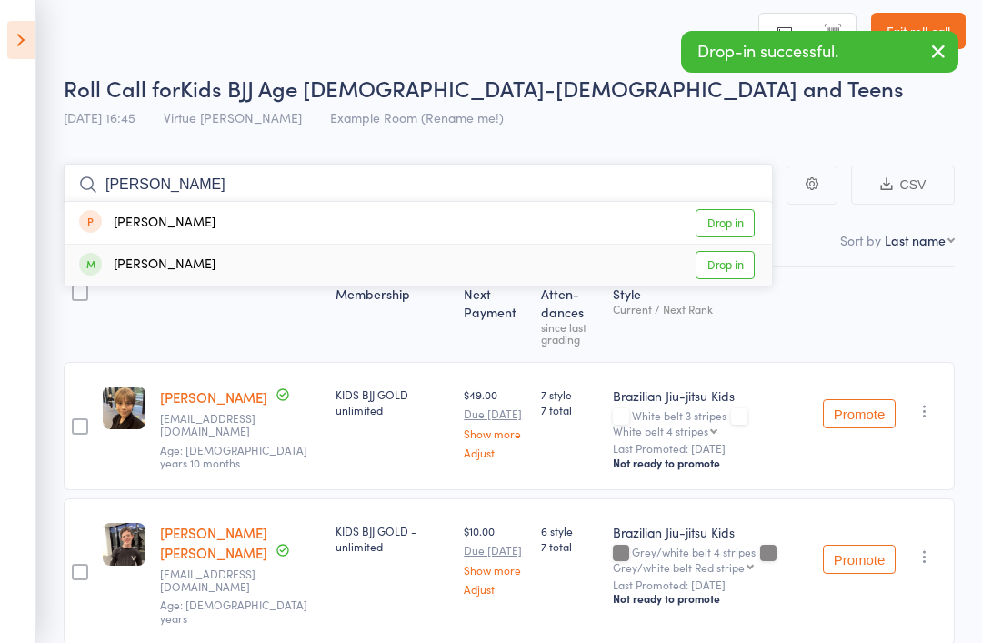
type input "Rupert"
click at [137, 265] on div "[PERSON_NAME]" at bounding box center [147, 265] width 136 height 21
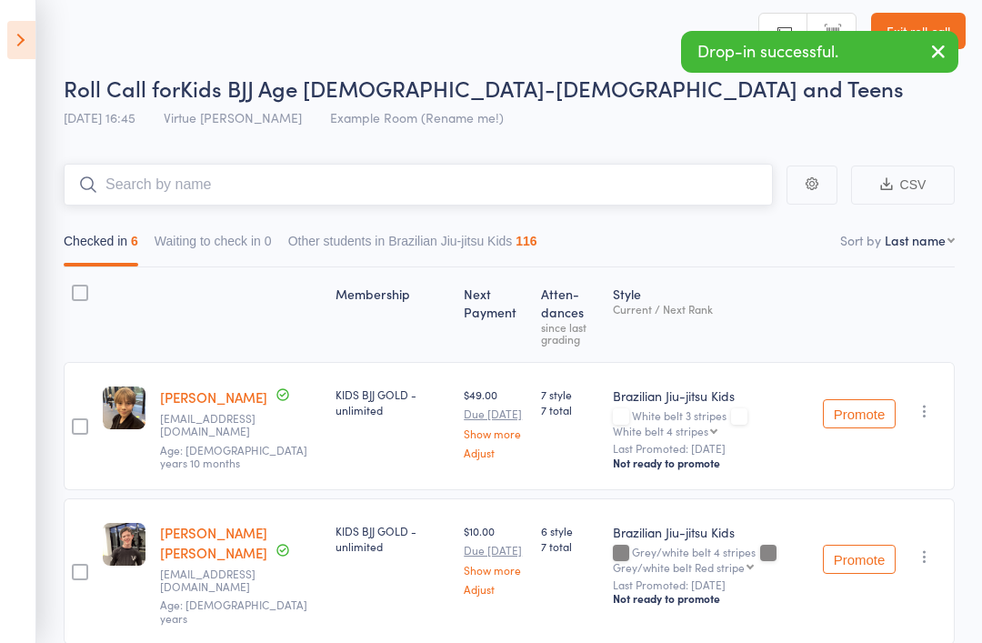
click at [164, 192] on input "search" at bounding box center [418, 185] width 709 height 42
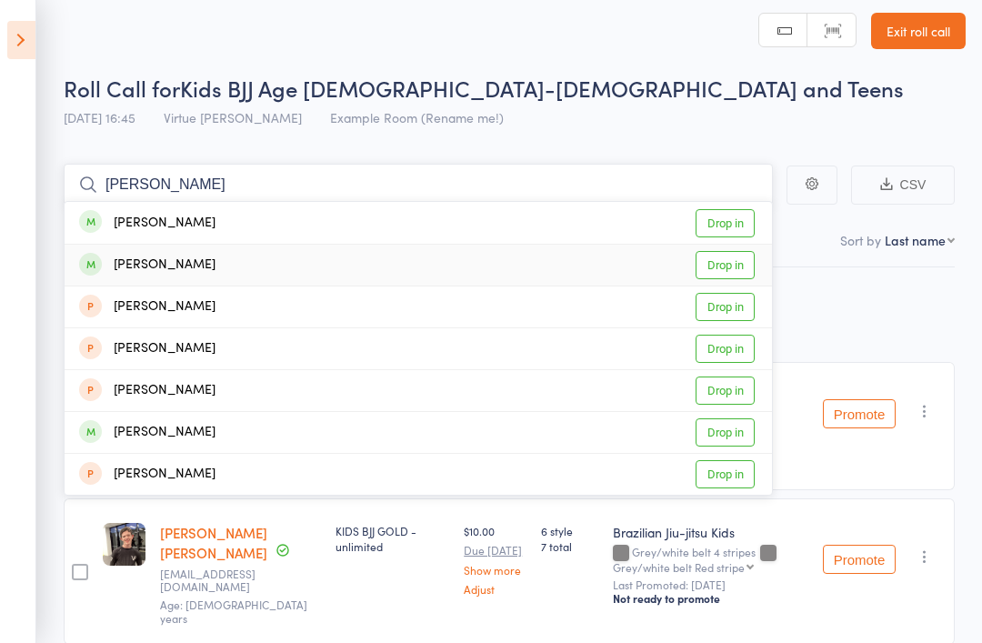
type input "Ollie"
click at [147, 266] on div "[PERSON_NAME]" at bounding box center [147, 265] width 136 height 21
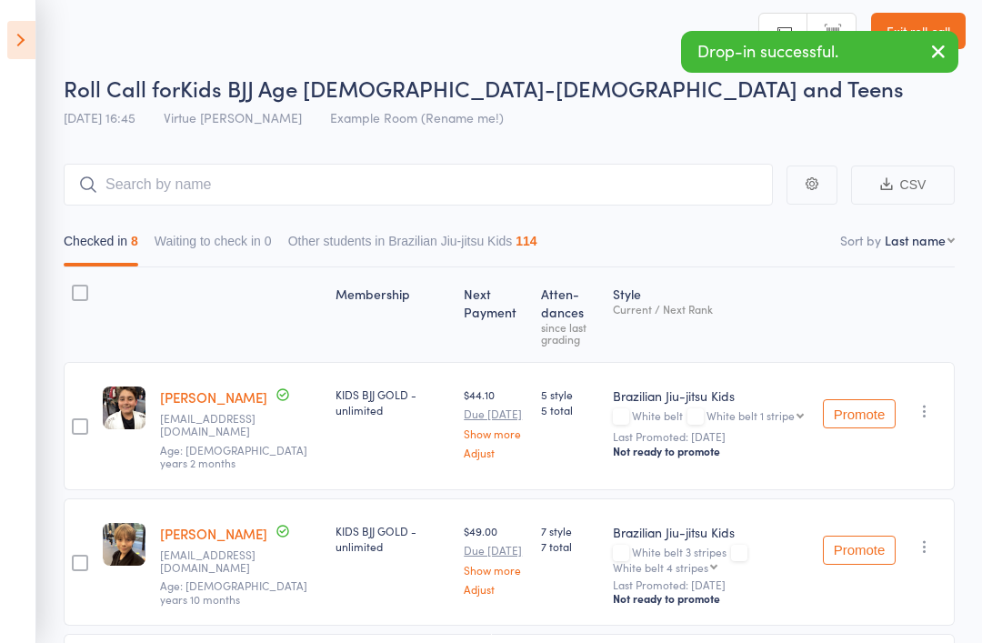
click at [938, 65] on button "button" at bounding box center [938, 53] width 40 height 42
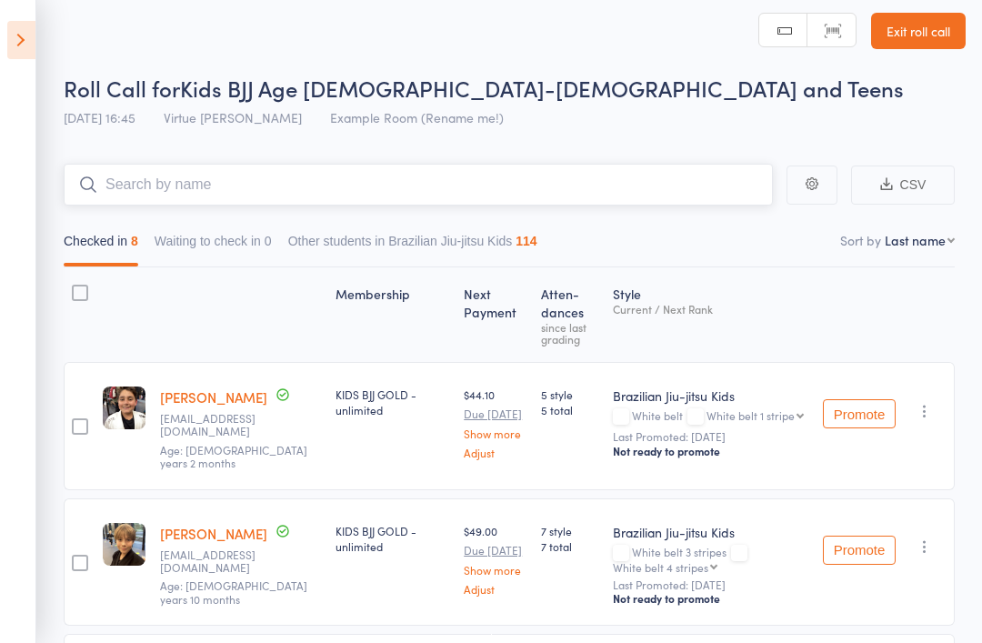
click at [656, 191] on input "search" at bounding box center [418, 185] width 709 height 42
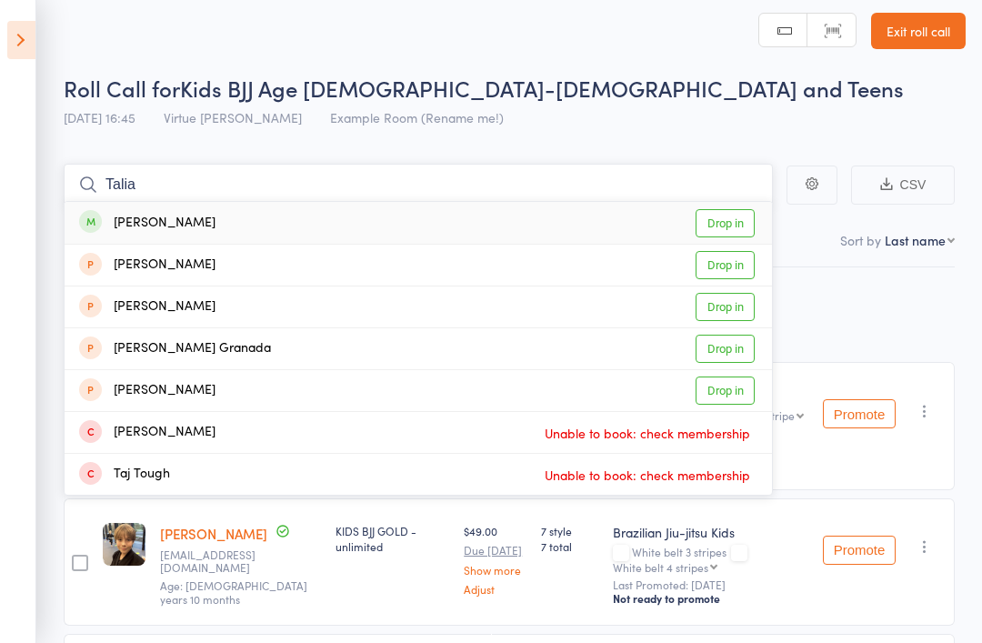
type input "Talia"
click at [139, 238] on div "Tahlia Fazzari Drop in" at bounding box center [418, 223] width 707 height 42
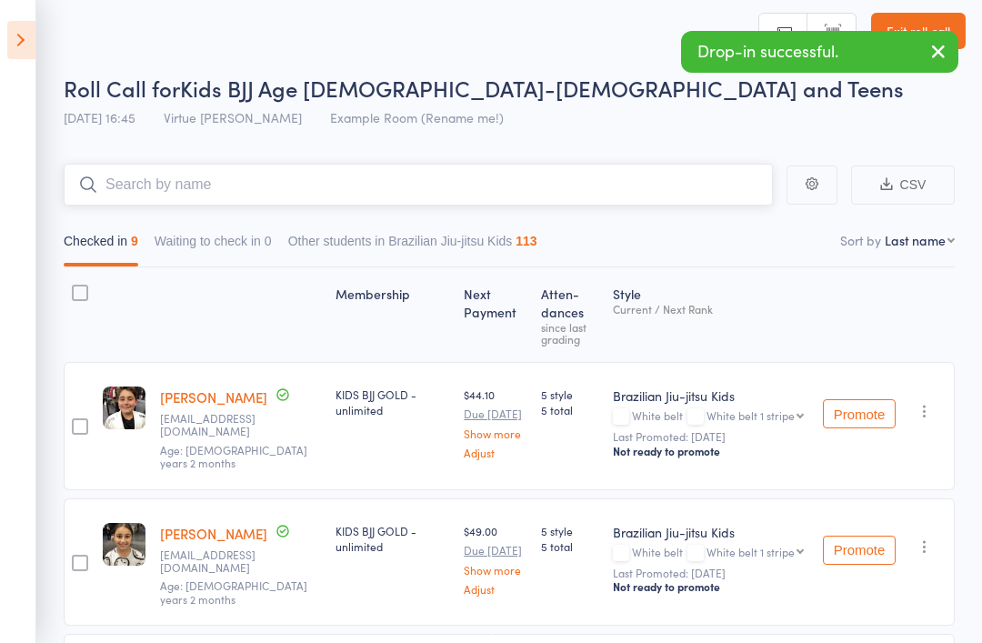
click at [152, 180] on input "search" at bounding box center [418, 185] width 709 height 42
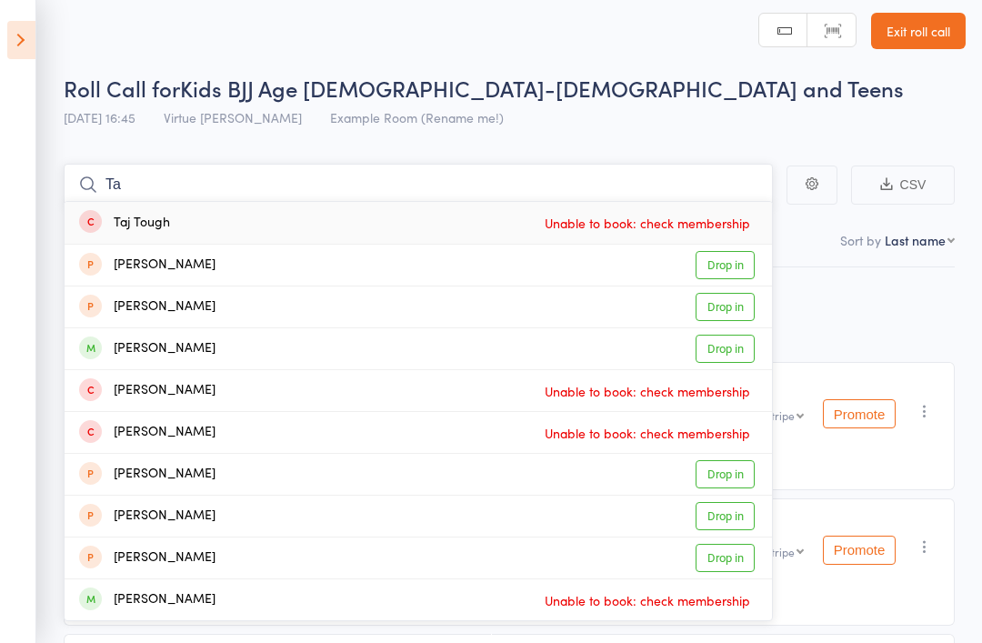
type input "T"
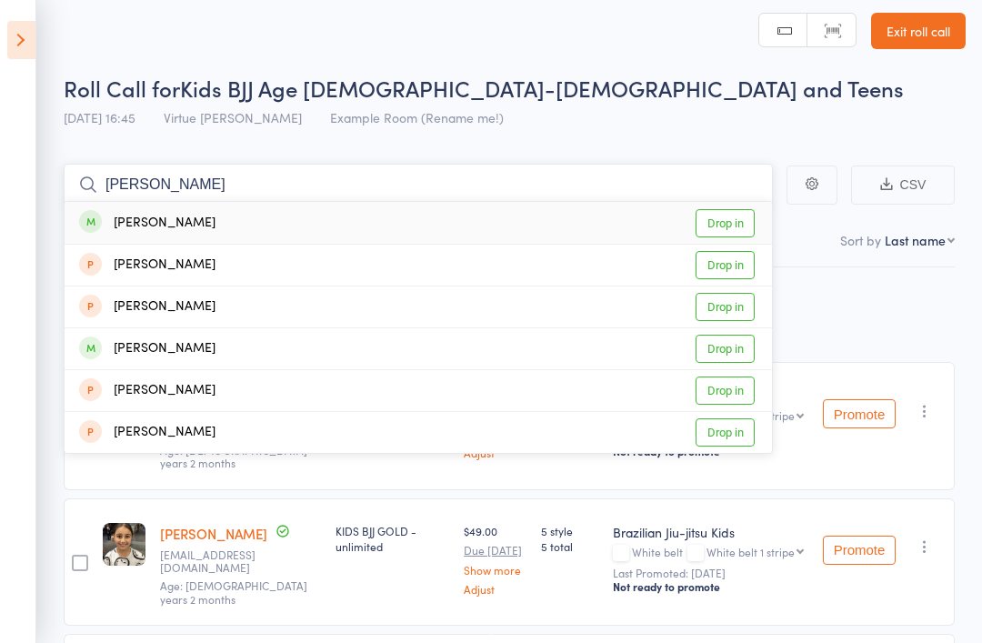
type input "Noah"
click at [155, 224] on div "[PERSON_NAME]" at bounding box center [147, 223] width 136 height 21
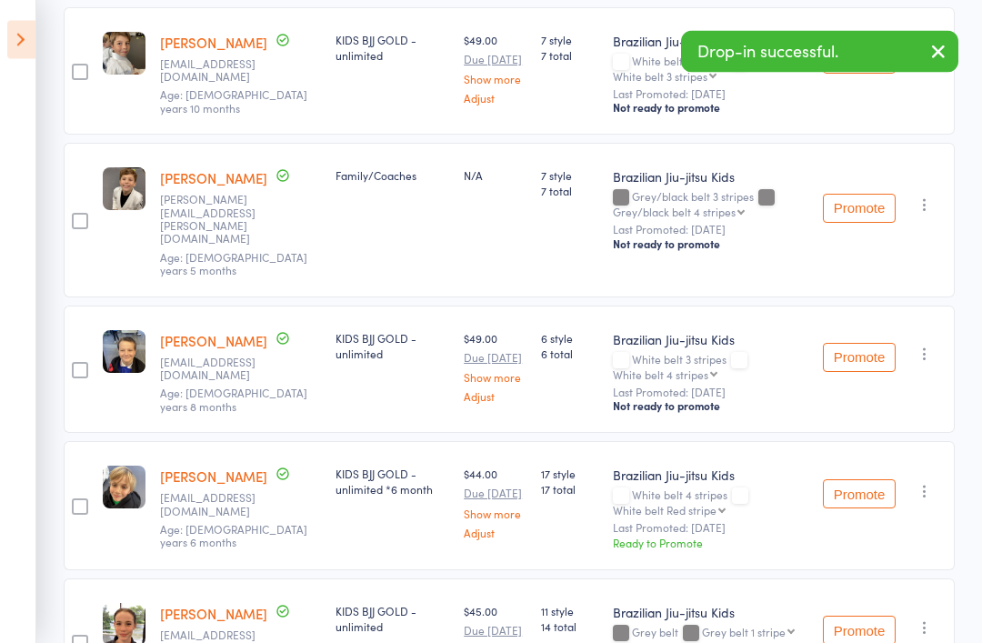
scroll to position [1067, 0]
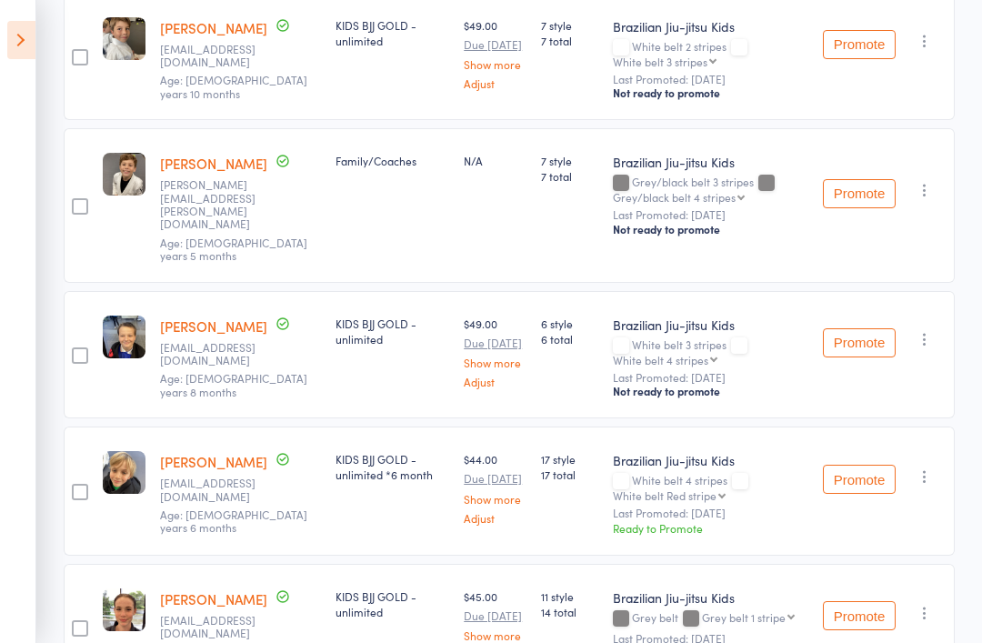
click at [871, 465] on button "Promote" at bounding box center [859, 479] width 73 height 29
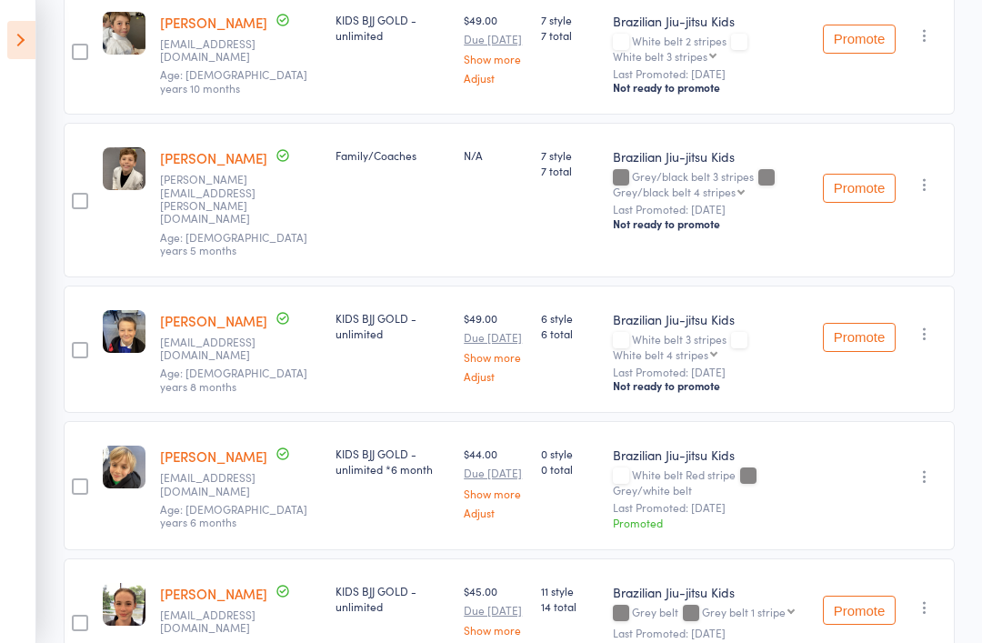
scroll to position [1069, 0]
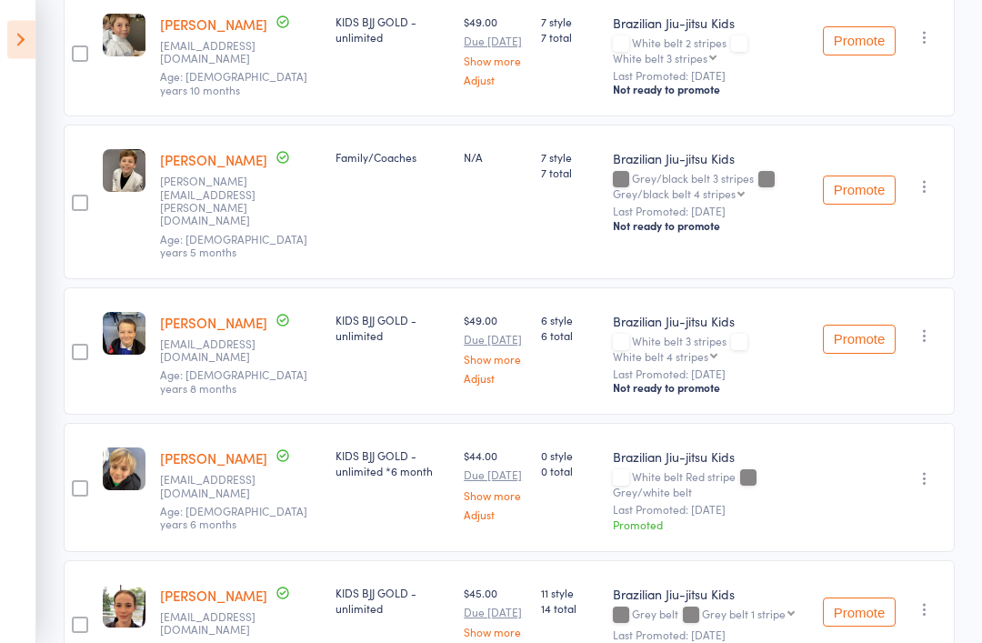
click at [929, 470] on icon "button" at bounding box center [925, 479] width 18 height 18
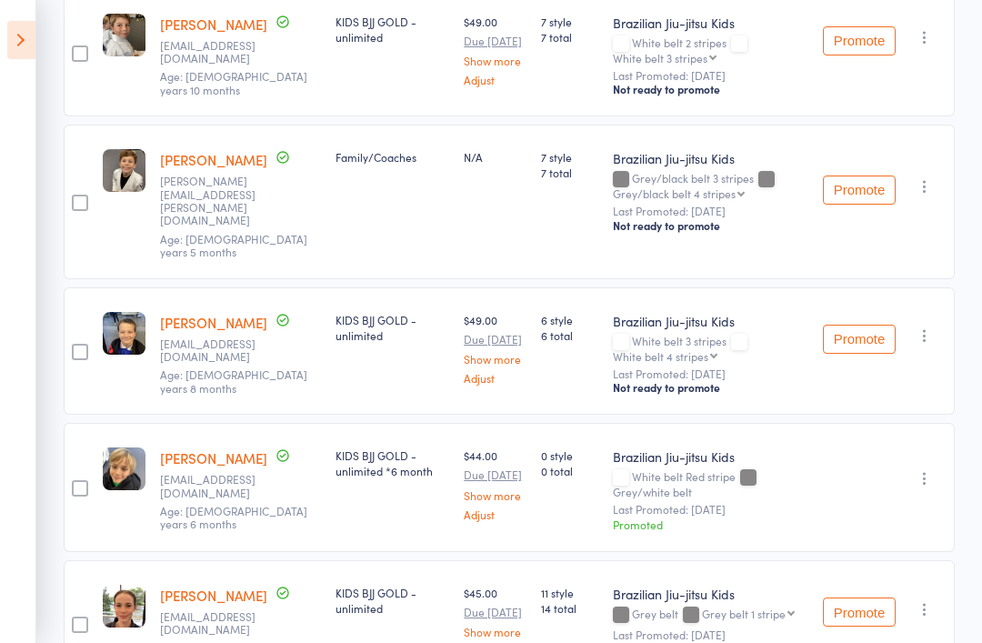
click at [933, 469] on icon "button" at bounding box center [925, 478] width 18 height 18
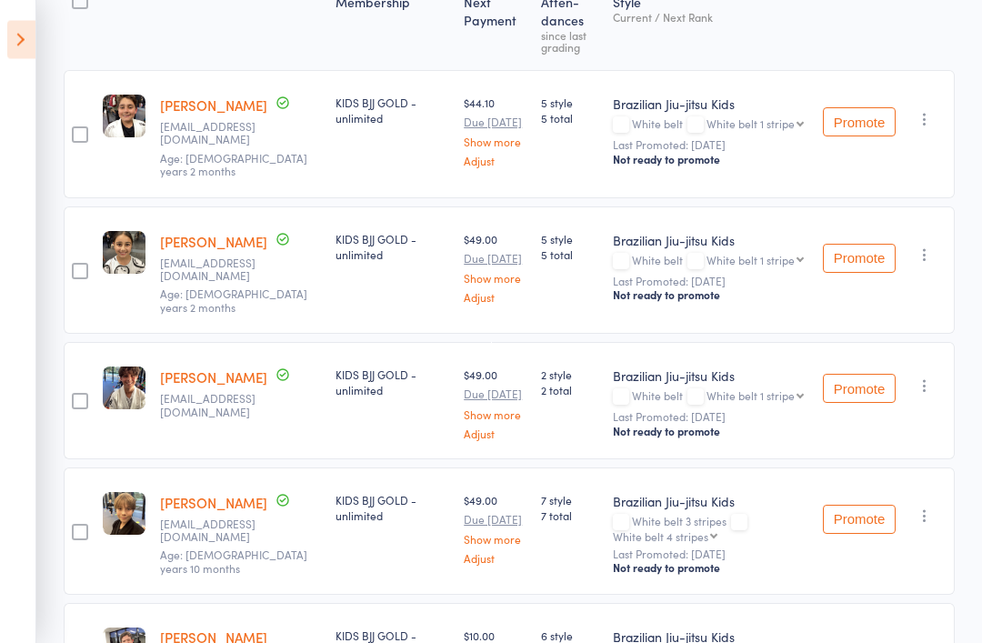
scroll to position [0, 0]
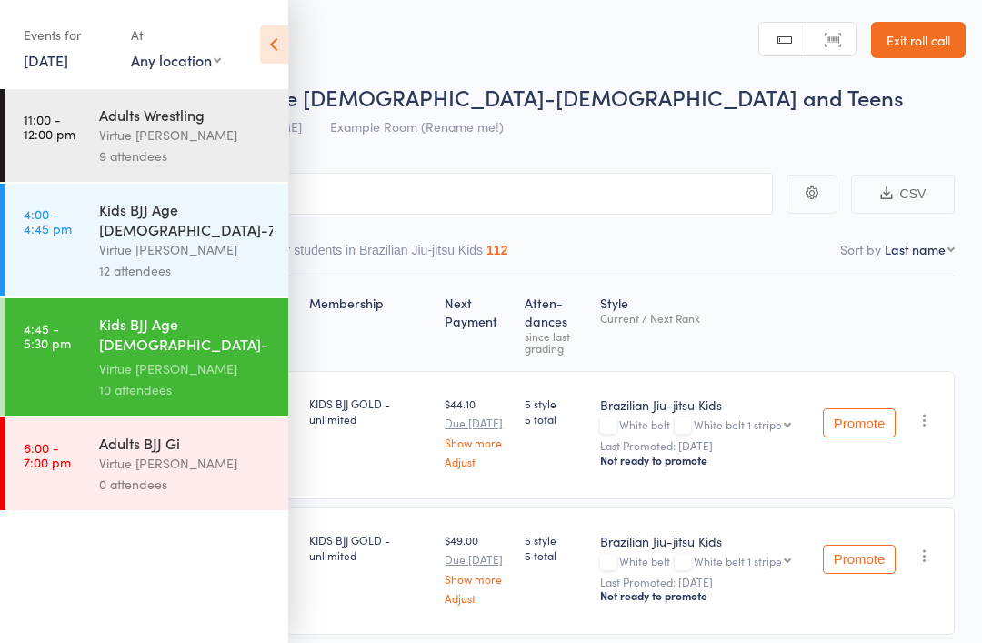
click at [273, 50] on icon at bounding box center [274, 44] width 28 height 38
click at [270, 45] on icon at bounding box center [274, 44] width 28 height 38
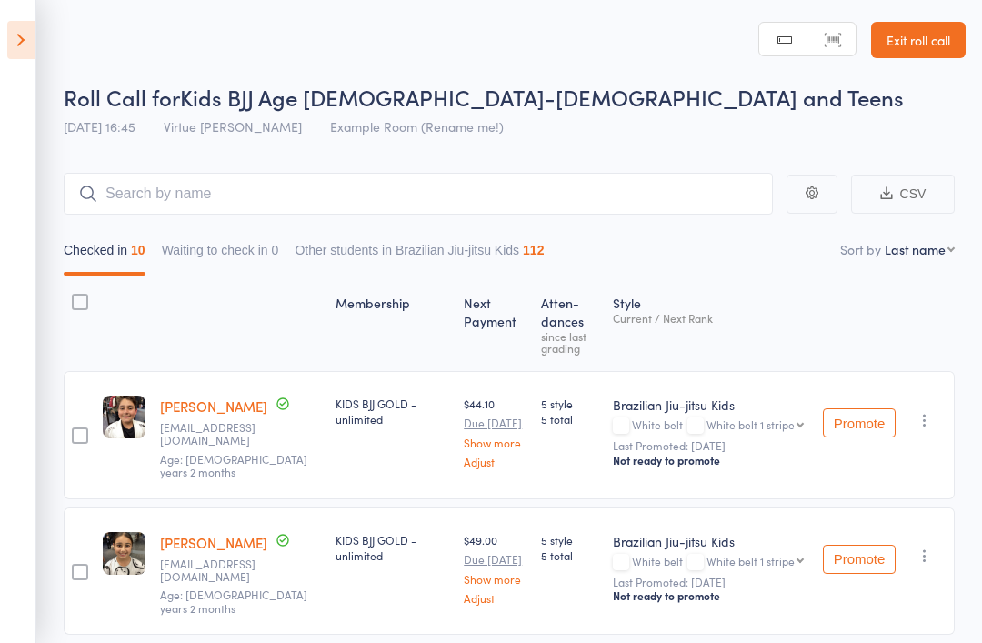
click at [11, 39] on icon at bounding box center [21, 40] width 28 height 38
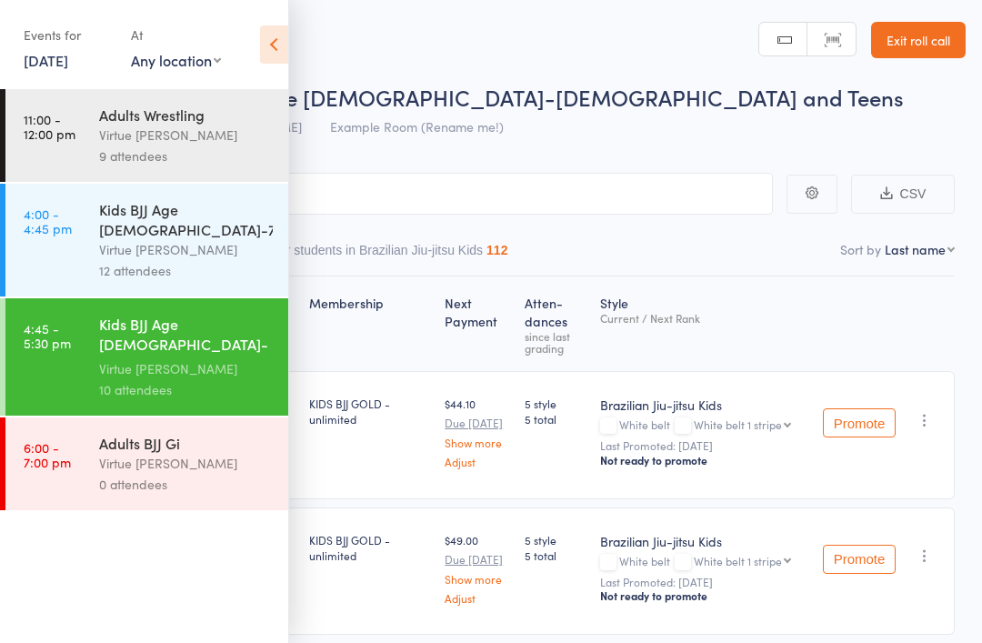
click at [126, 329] on div "Kids BJJ Age [DEMOGRAPHIC_DATA]-[DEMOGRAPHIC_DATA] and Teens" at bounding box center [186, 336] width 174 height 45
click at [273, 39] on icon at bounding box center [274, 44] width 28 height 38
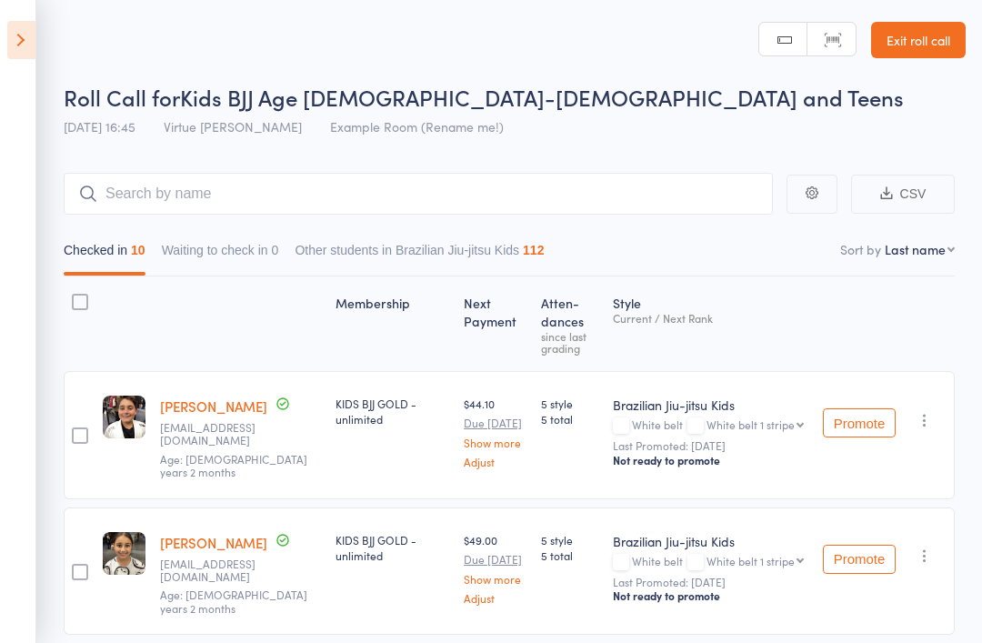
click at [911, 54] on link "Exit roll call" at bounding box center [918, 40] width 95 height 36
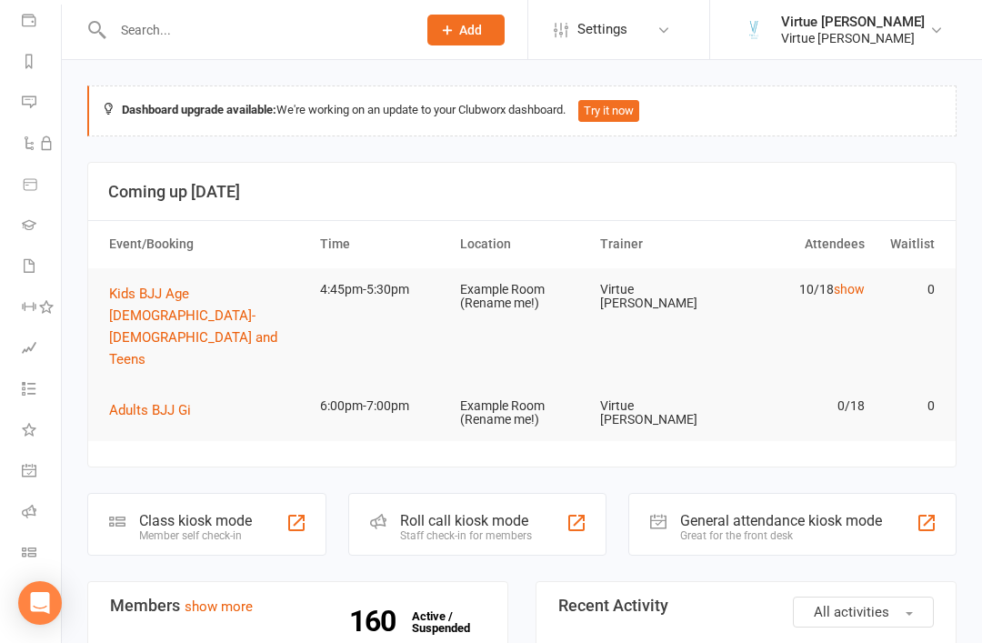
scroll to position [214, 0]
click at [26, 510] on icon at bounding box center [29, 511] width 15 height 15
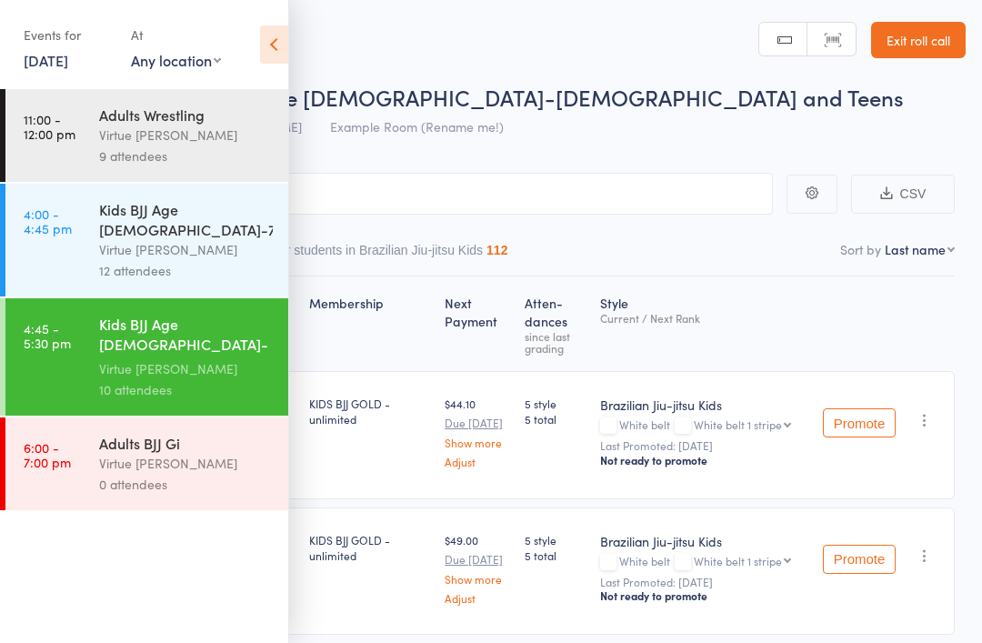
click at [94, 224] on link "4:00 - 4:45 pm Kids BJJ Age [DEMOGRAPHIC_DATA]-7yrs Virtue [PERSON_NAME] 12 att…" at bounding box center [146, 240] width 283 height 113
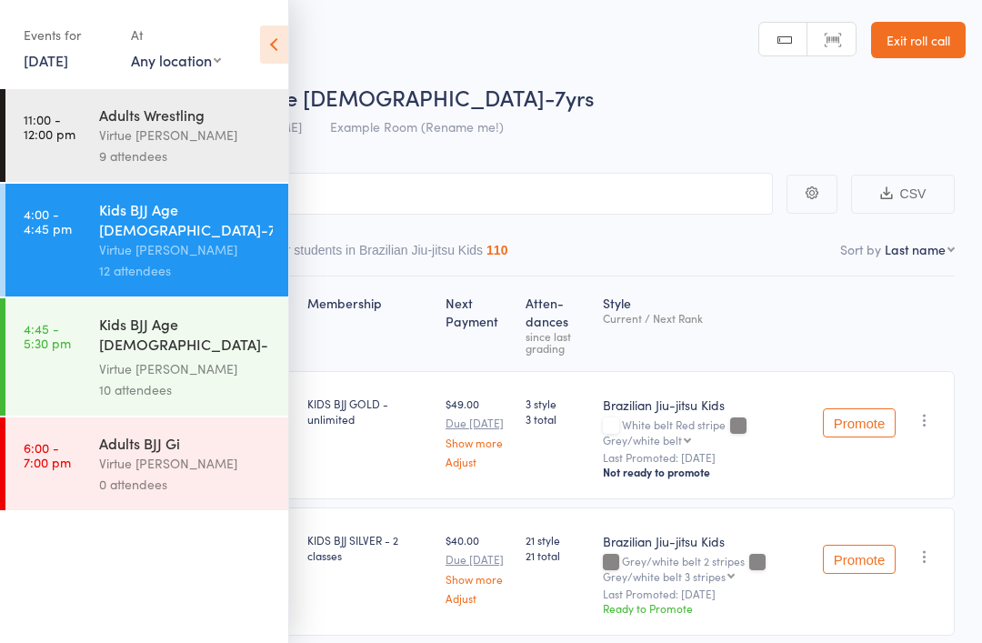
click at [266, 47] on icon at bounding box center [274, 44] width 28 height 38
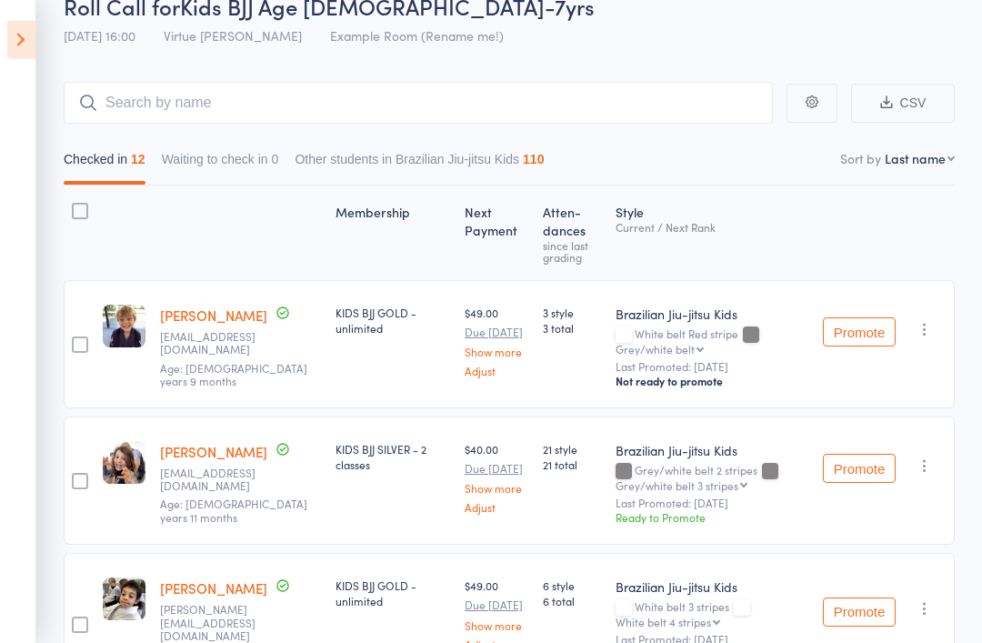
scroll to position [205, 0]
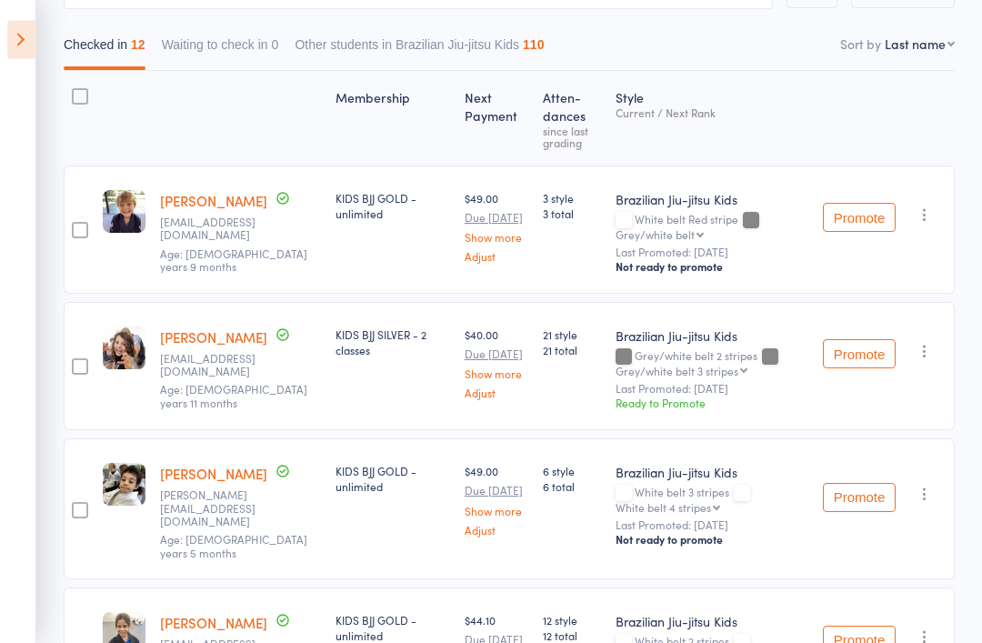
click at [858, 367] on button "Promote" at bounding box center [859, 354] width 73 height 29
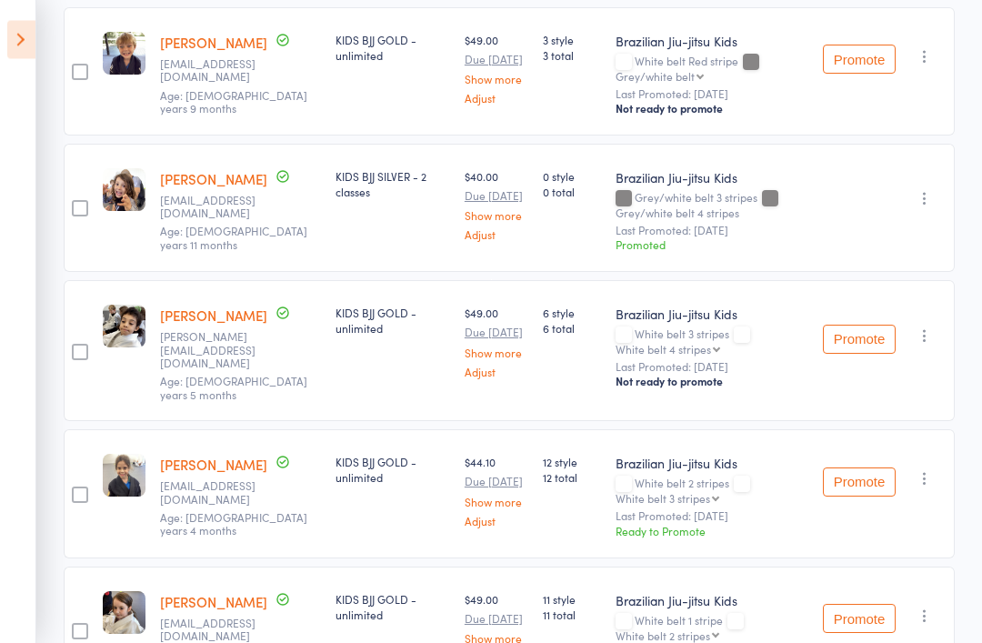
scroll to position [443, 0]
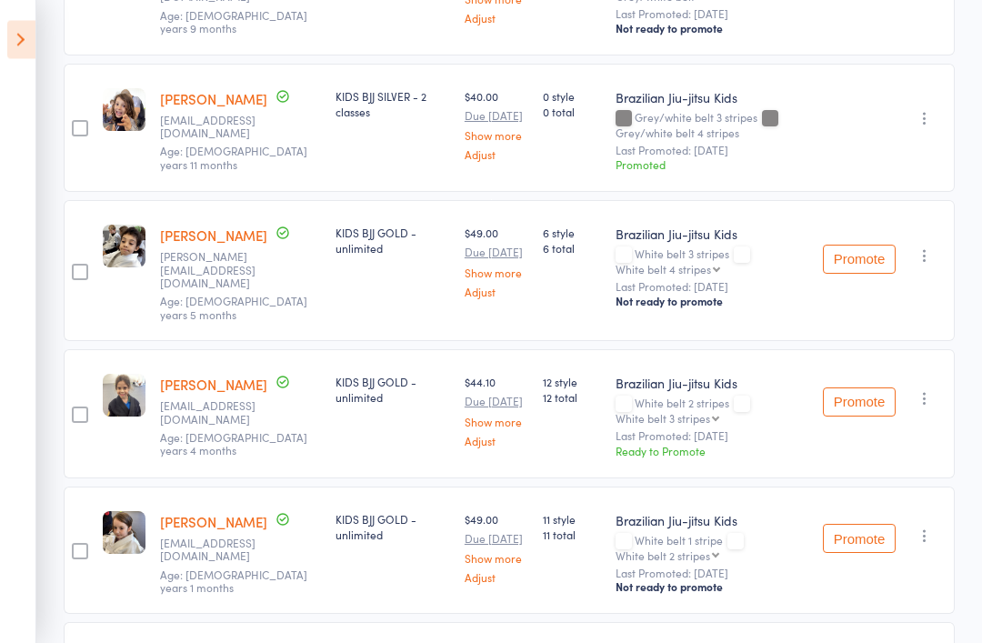
click at [864, 391] on button "Promote" at bounding box center [859, 402] width 73 height 29
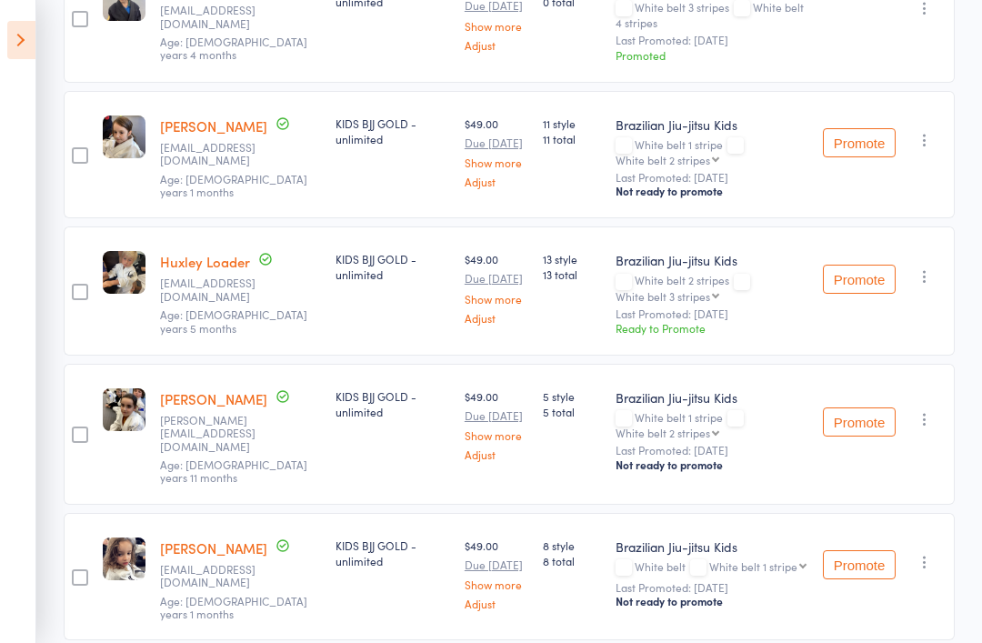
scroll to position [843, 0]
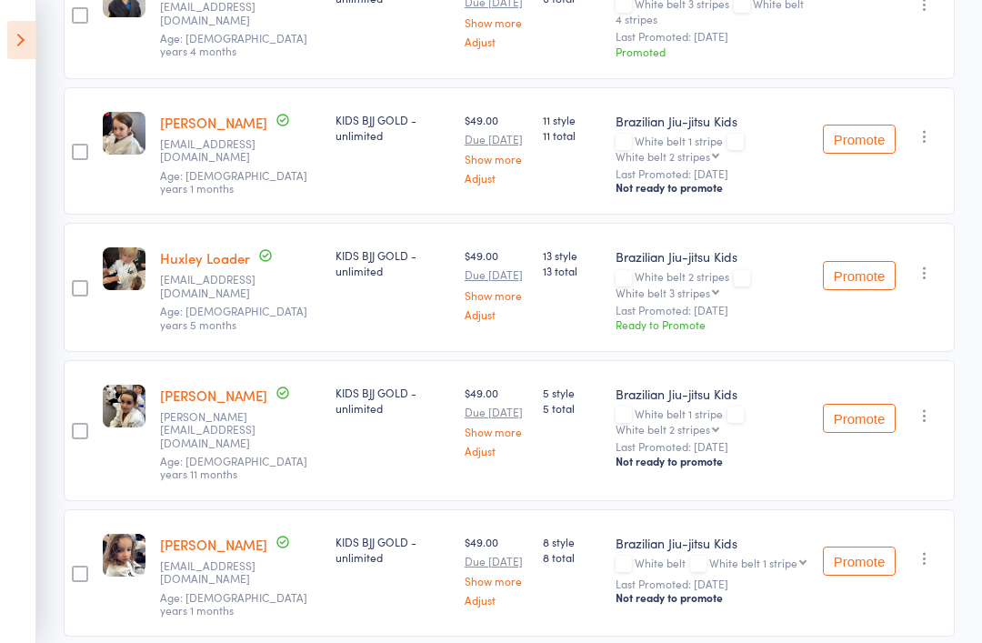
click at [869, 267] on button "Promote" at bounding box center [859, 275] width 73 height 29
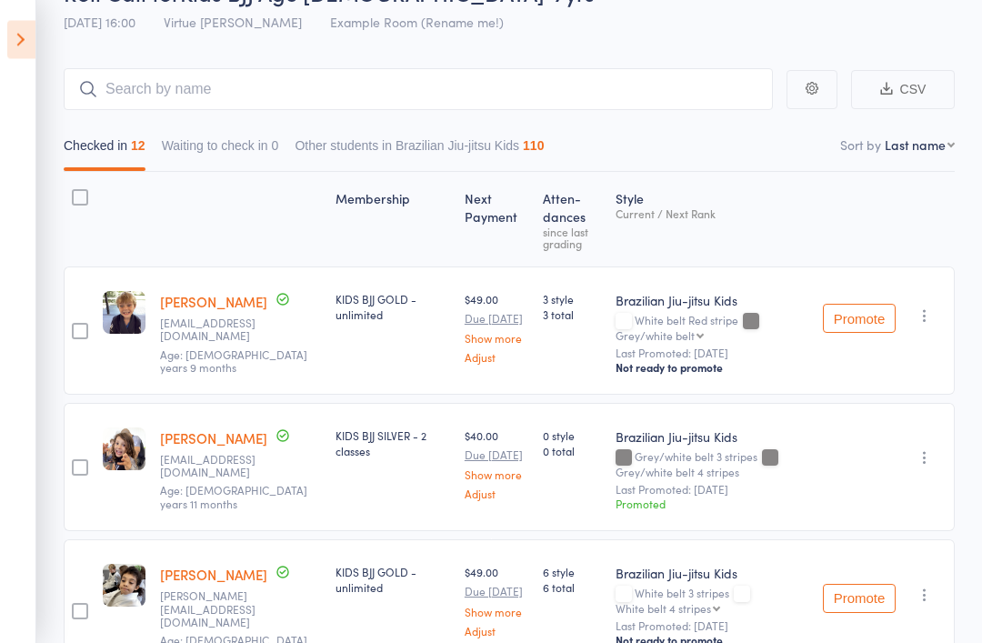
scroll to position [55, 0]
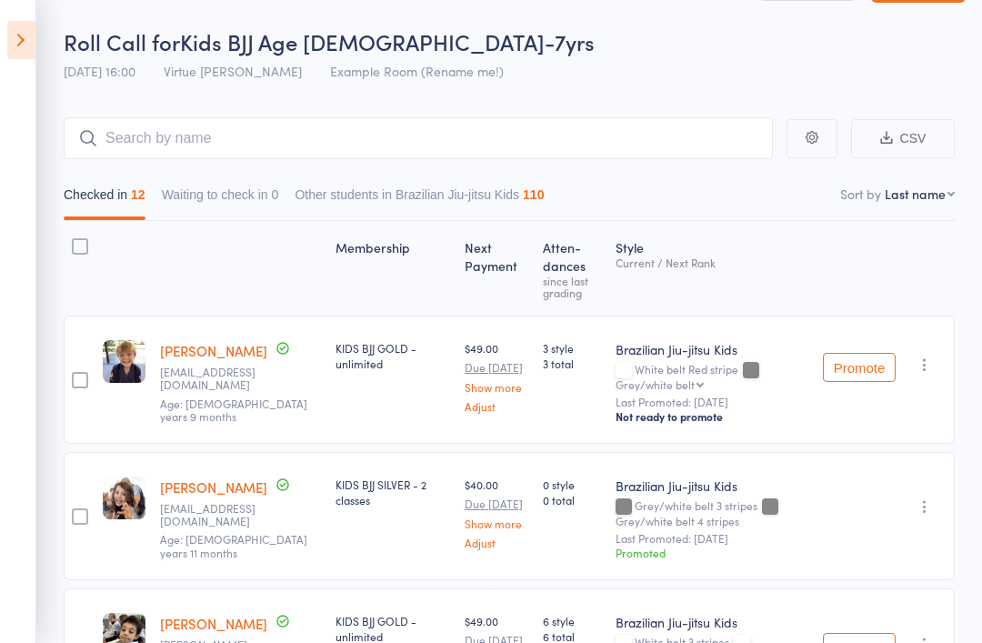
click at [31, 58] on icon at bounding box center [21, 40] width 28 height 38
